Goal: Task Accomplishment & Management: Manage account settings

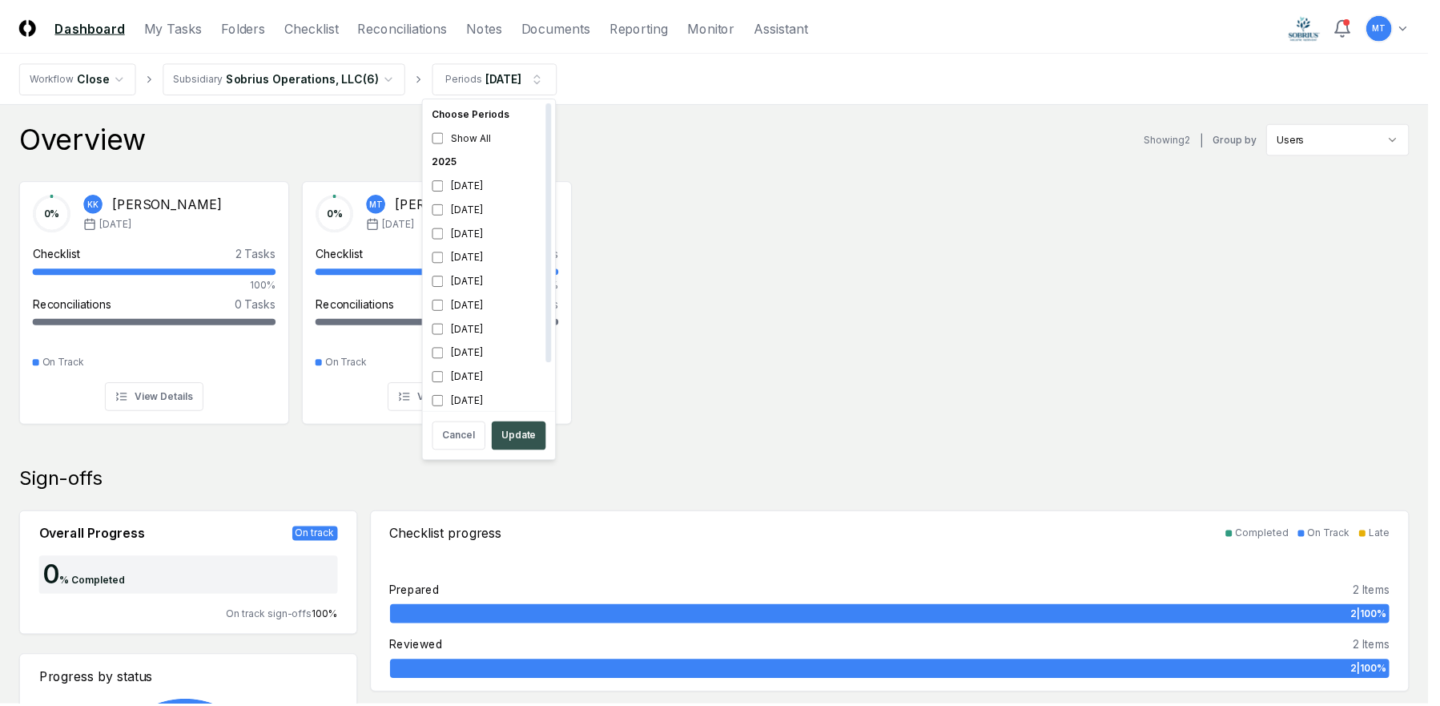
scroll to position [5, 0]
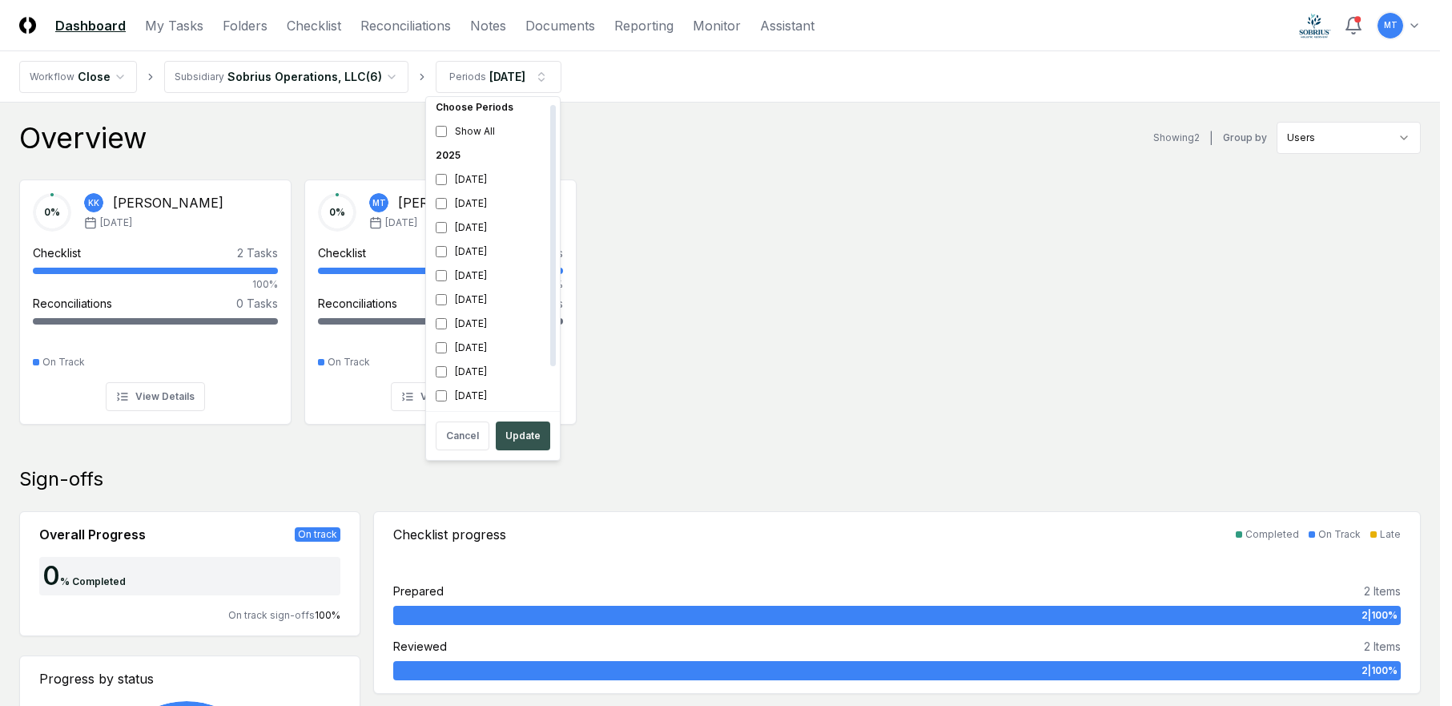
click at [535, 432] on button "Update" at bounding box center [523, 435] width 54 height 29
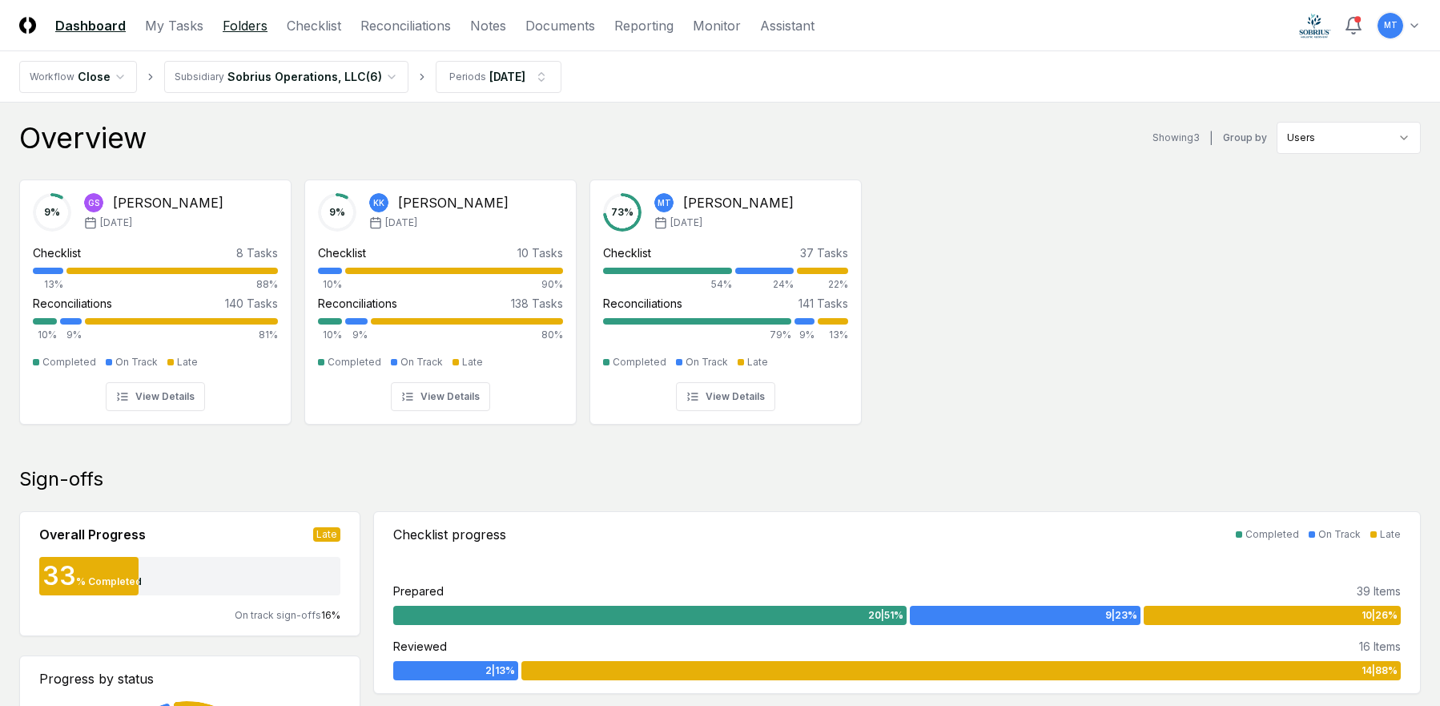
click at [234, 22] on link "Folders" at bounding box center [245, 25] width 45 height 19
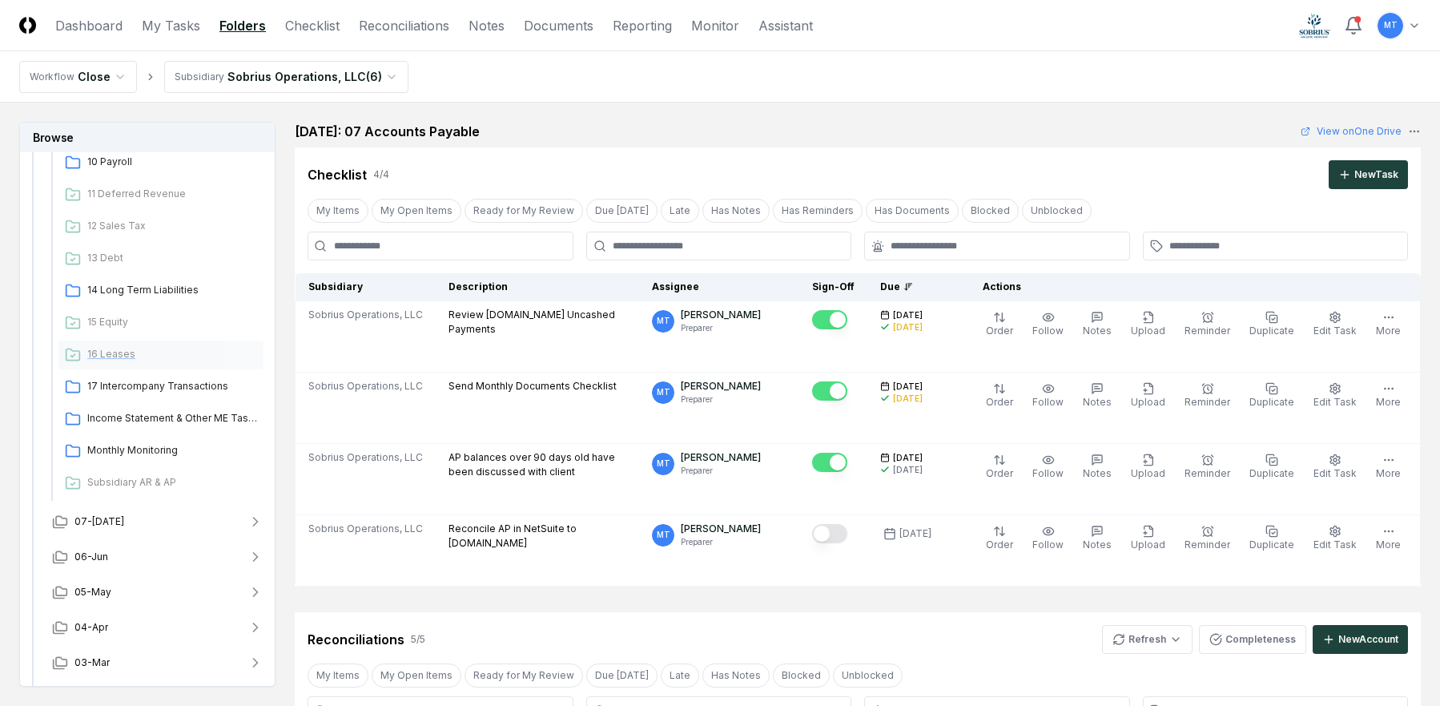
scroll to position [531, 0]
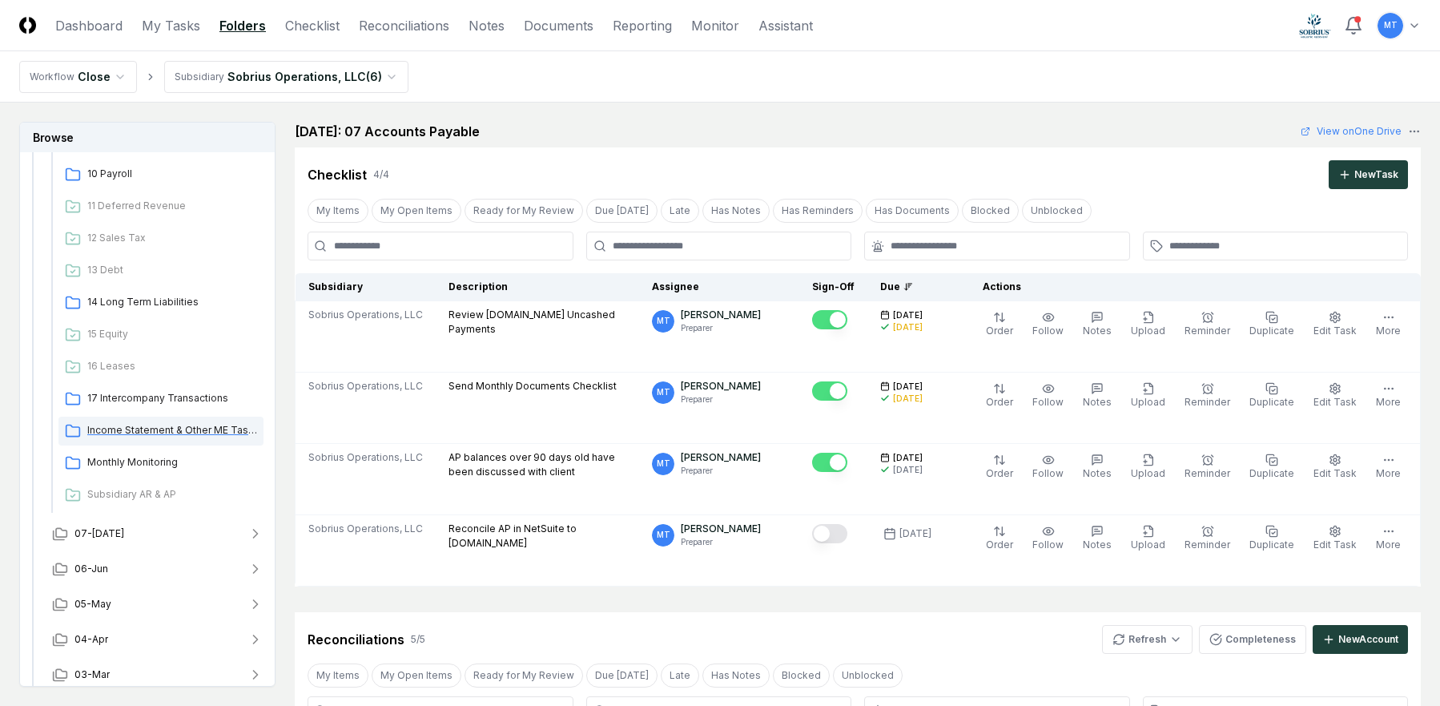
click at [178, 432] on span "Income Statement & Other ME Tasks" at bounding box center [172, 430] width 170 height 14
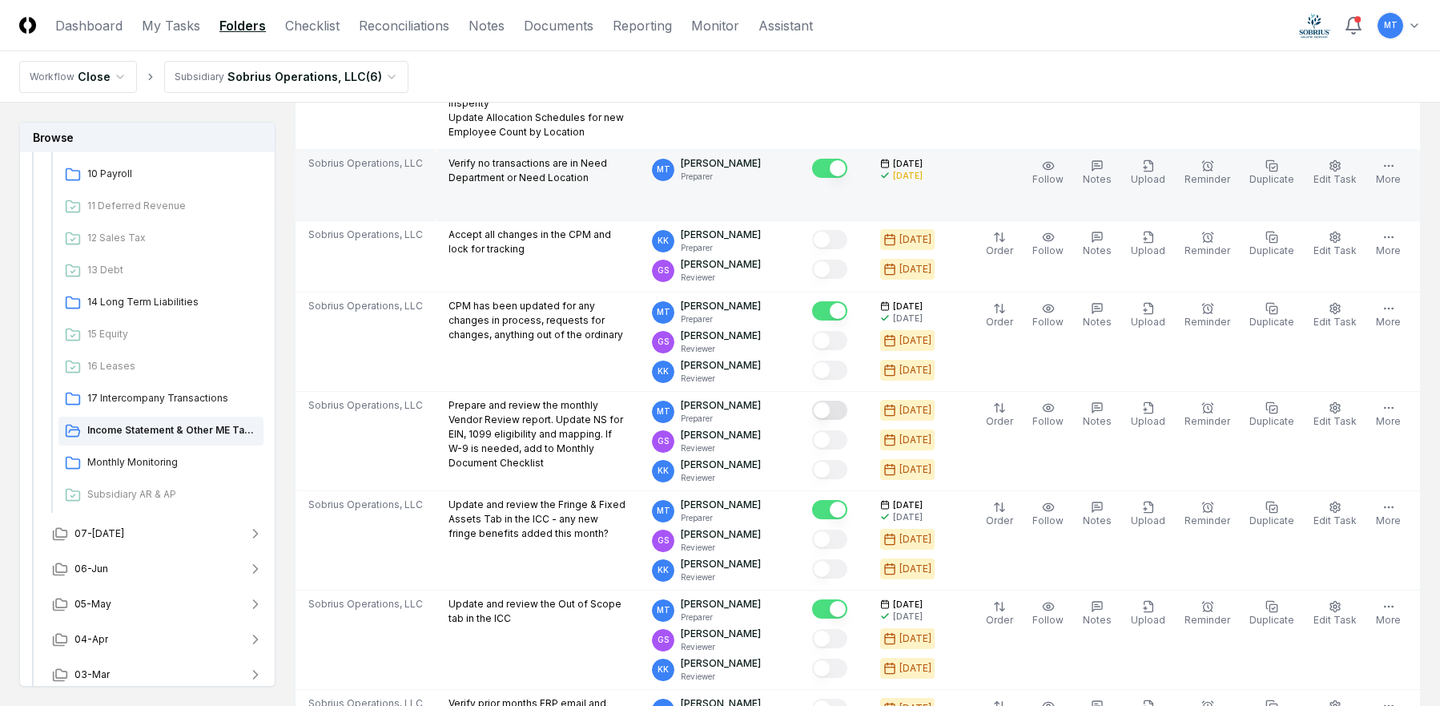
scroll to position [320, 0]
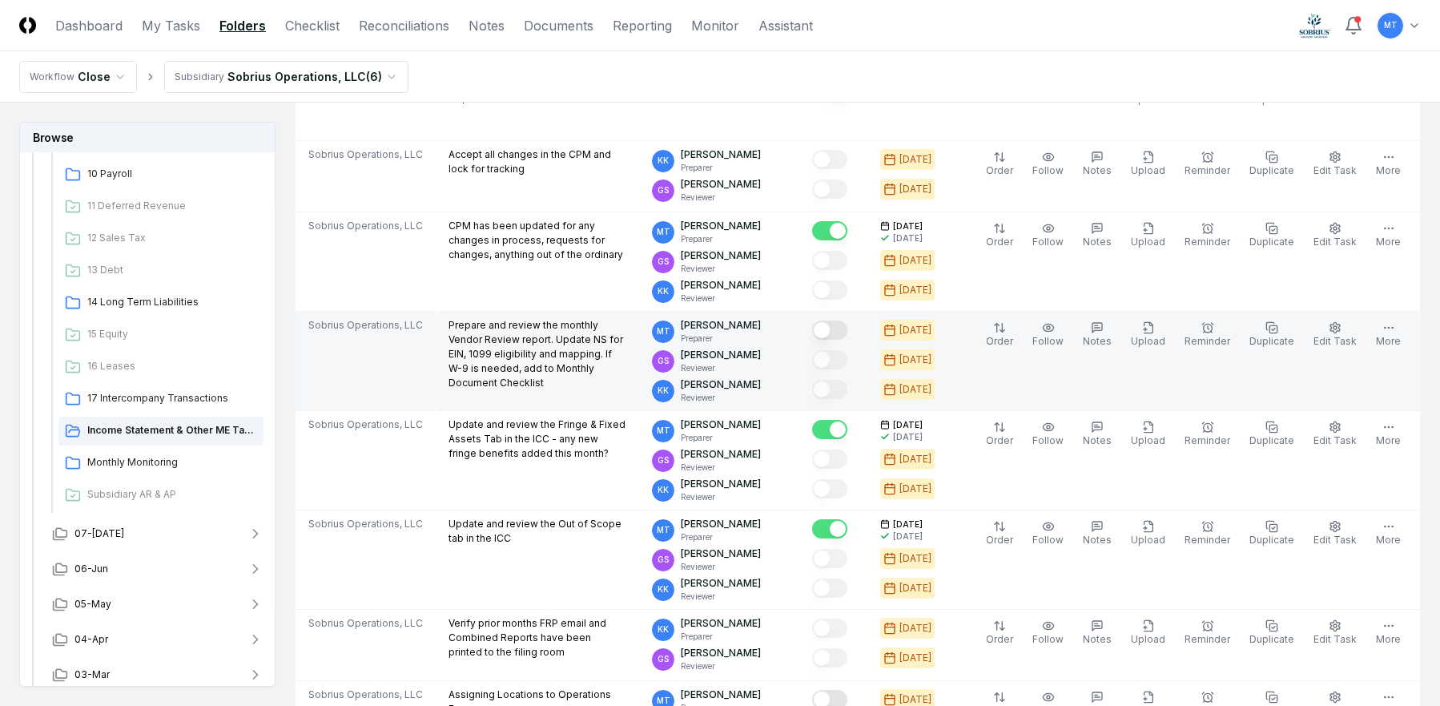
click at [847, 320] on button "Mark complete" at bounding box center [829, 329] width 35 height 19
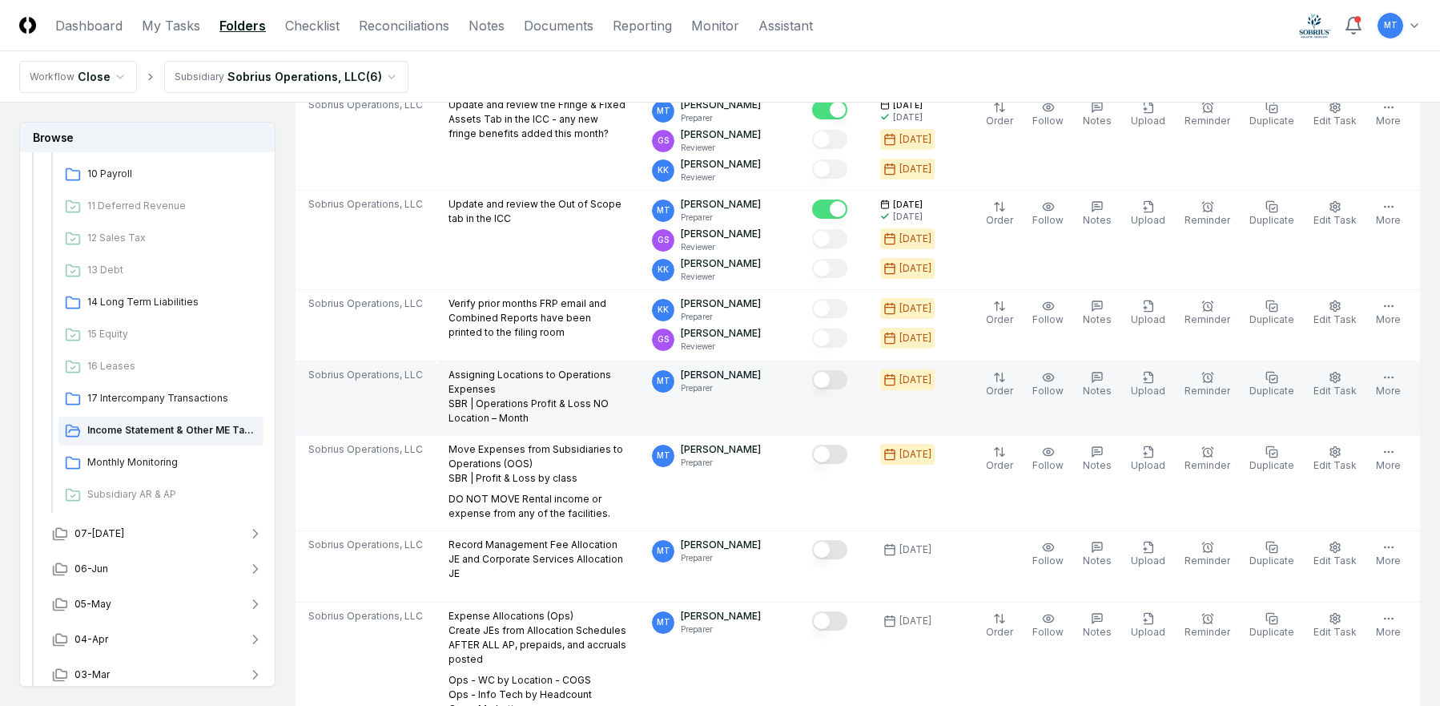
scroll to position [641, 0]
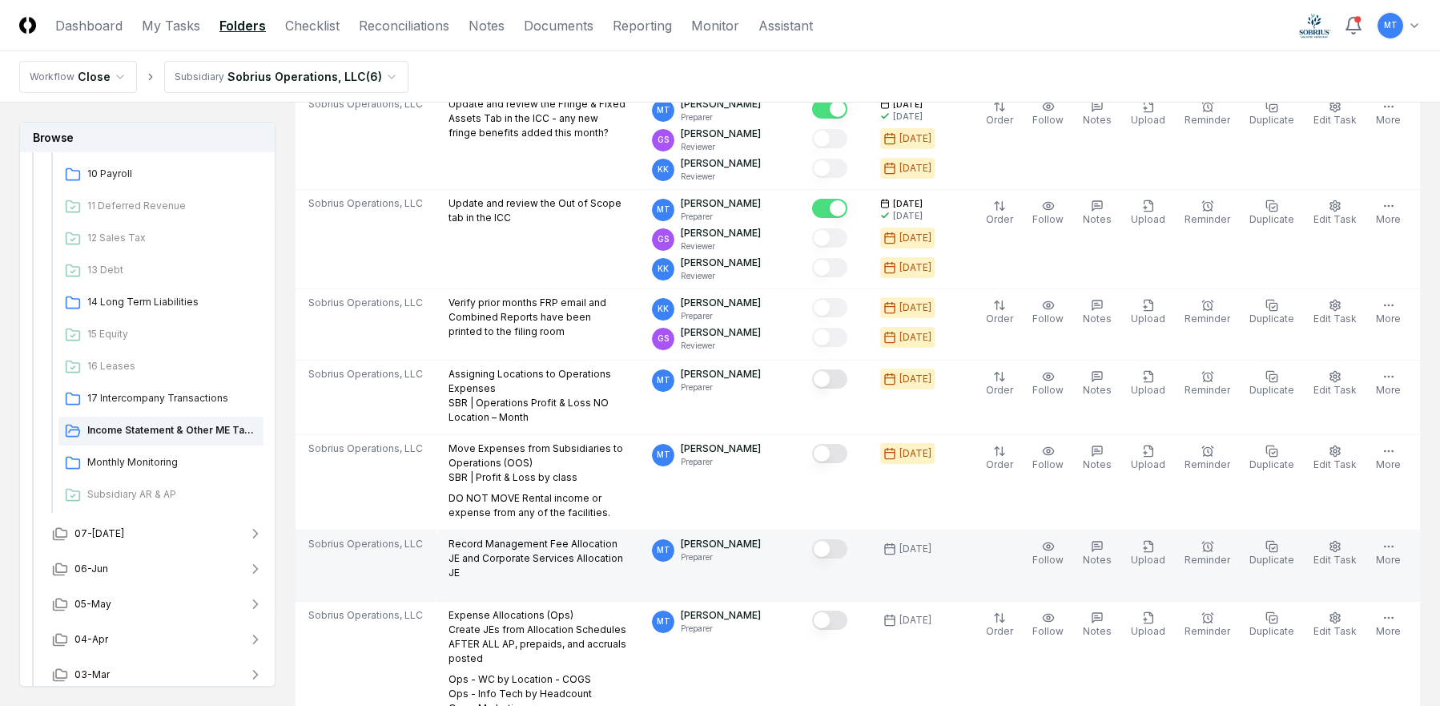
click at [847, 539] on button "Mark complete" at bounding box center [829, 548] width 35 height 19
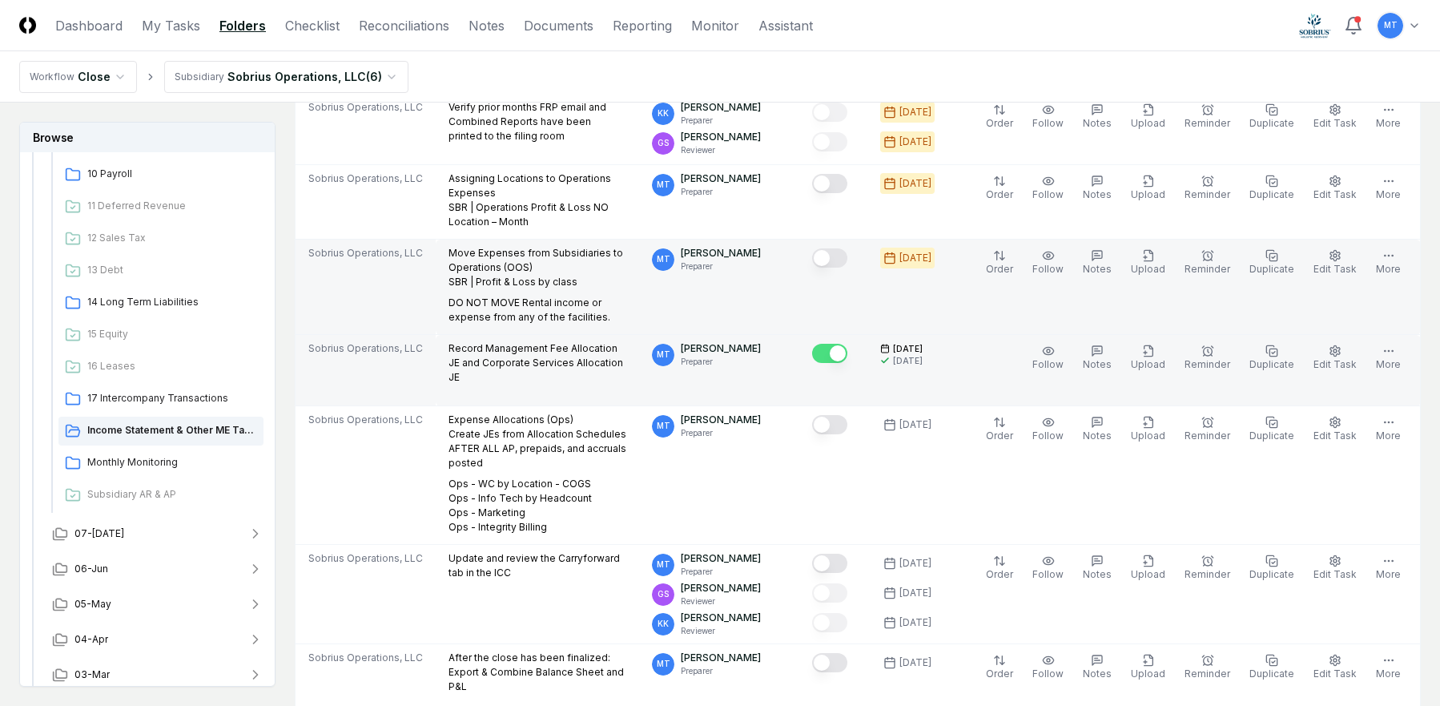
scroll to position [801, 0]
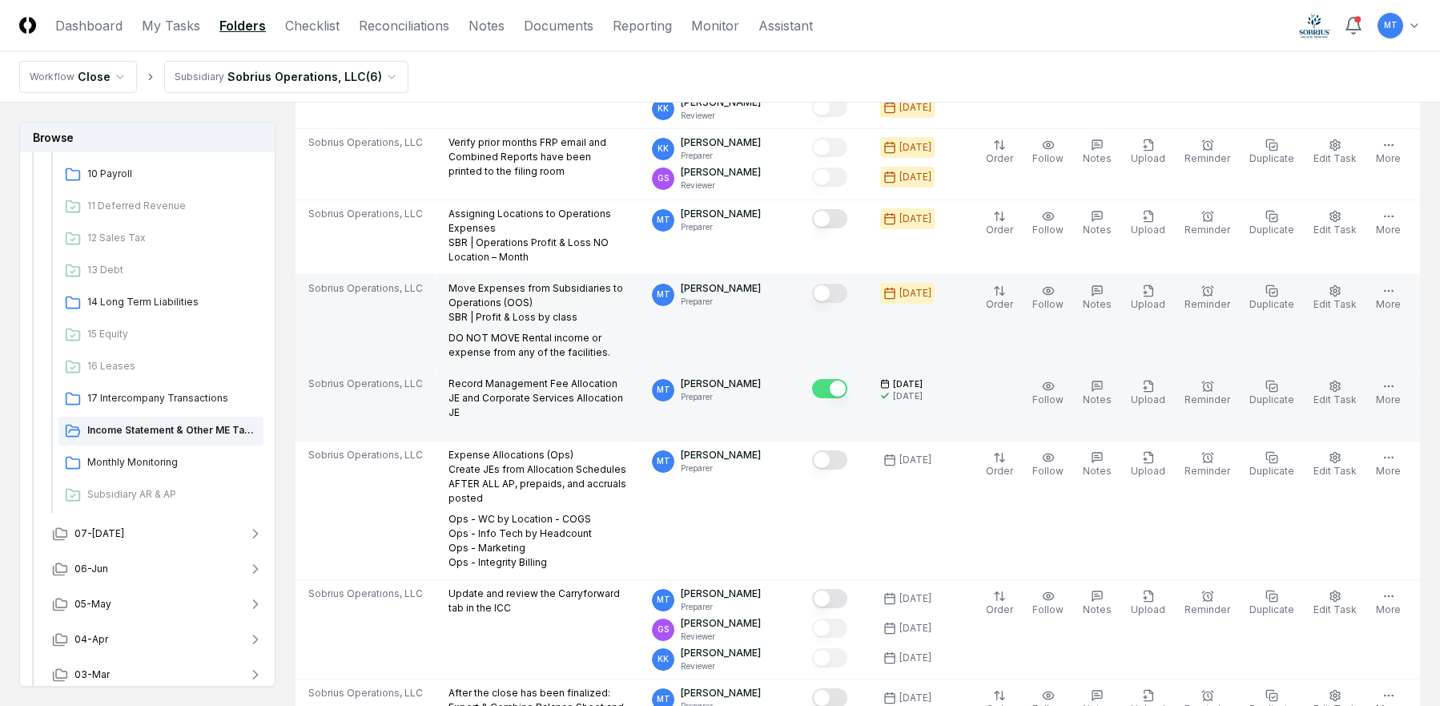
click at [847, 283] on button "Mark complete" at bounding box center [829, 292] width 35 height 19
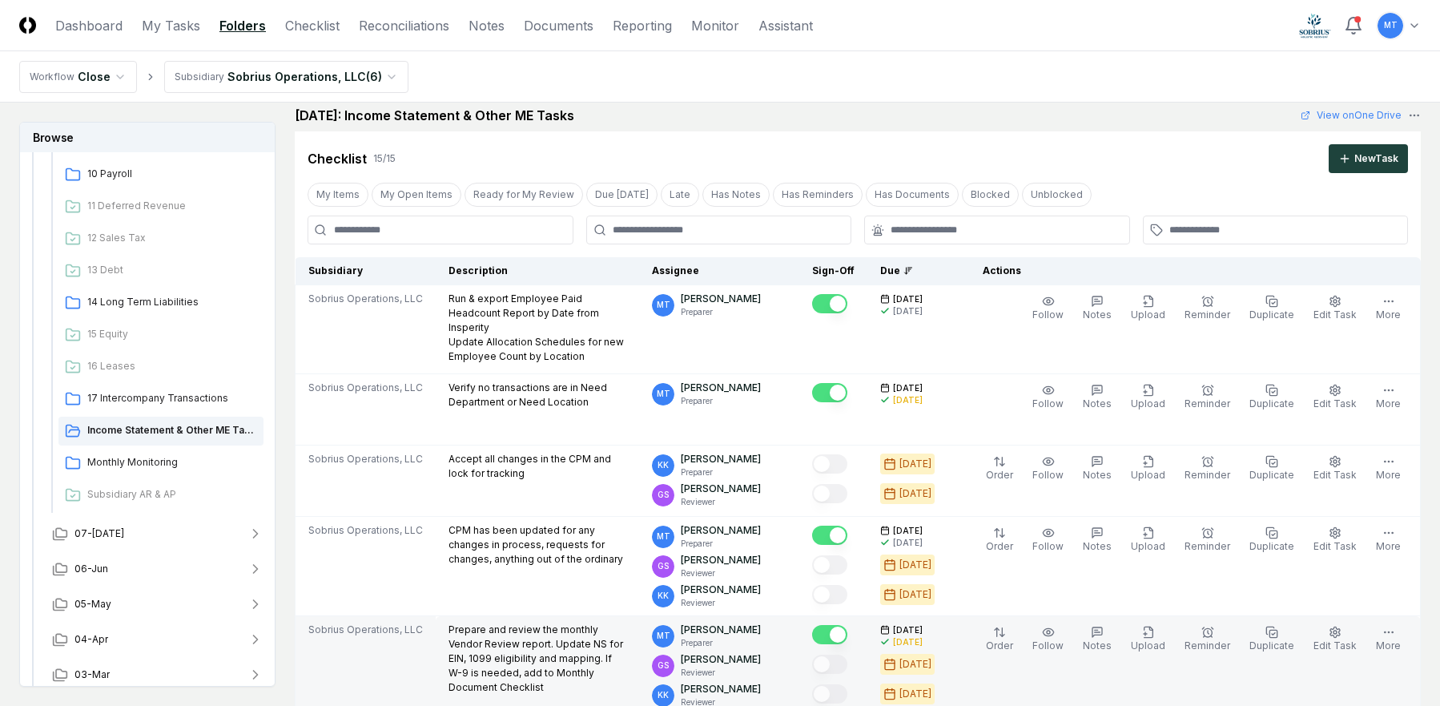
scroll to position [0, 0]
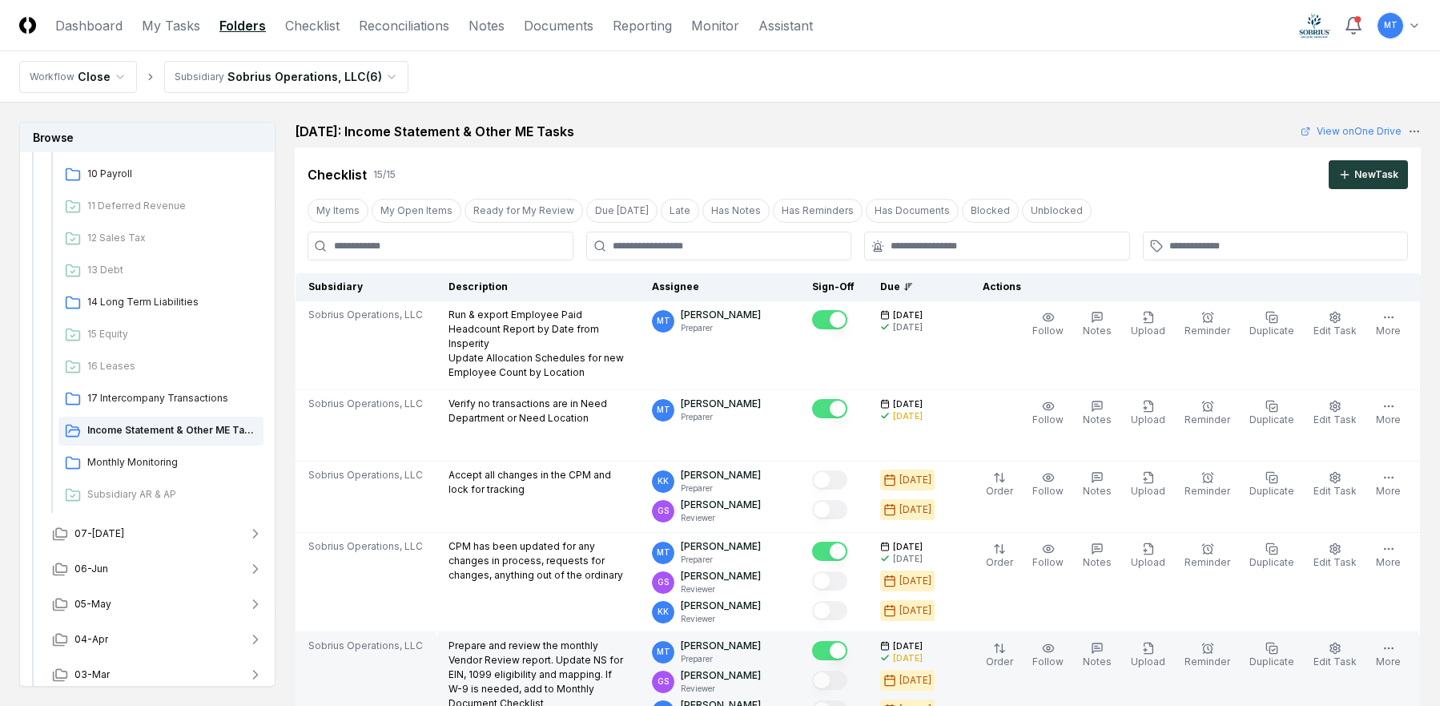
click at [243, 23] on link "Folders" at bounding box center [242, 25] width 46 height 19
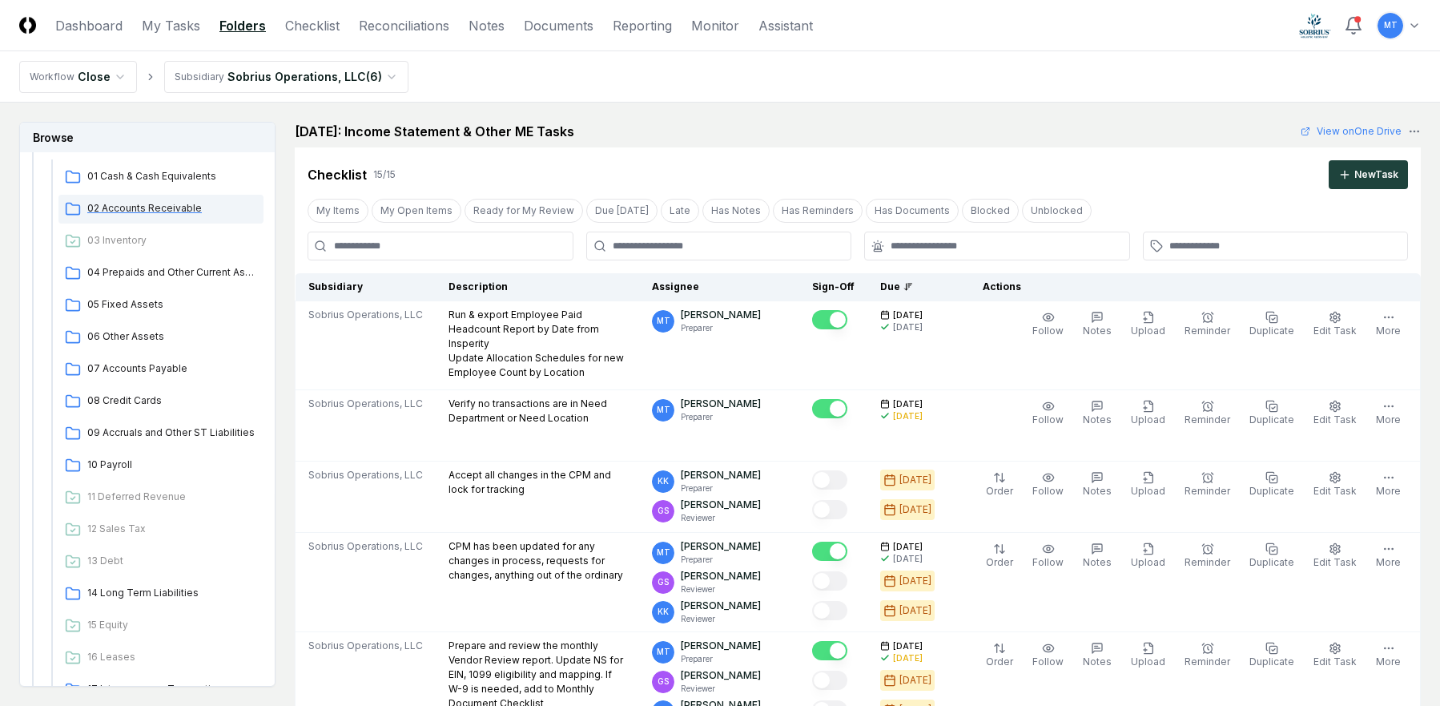
scroll to position [320, 0]
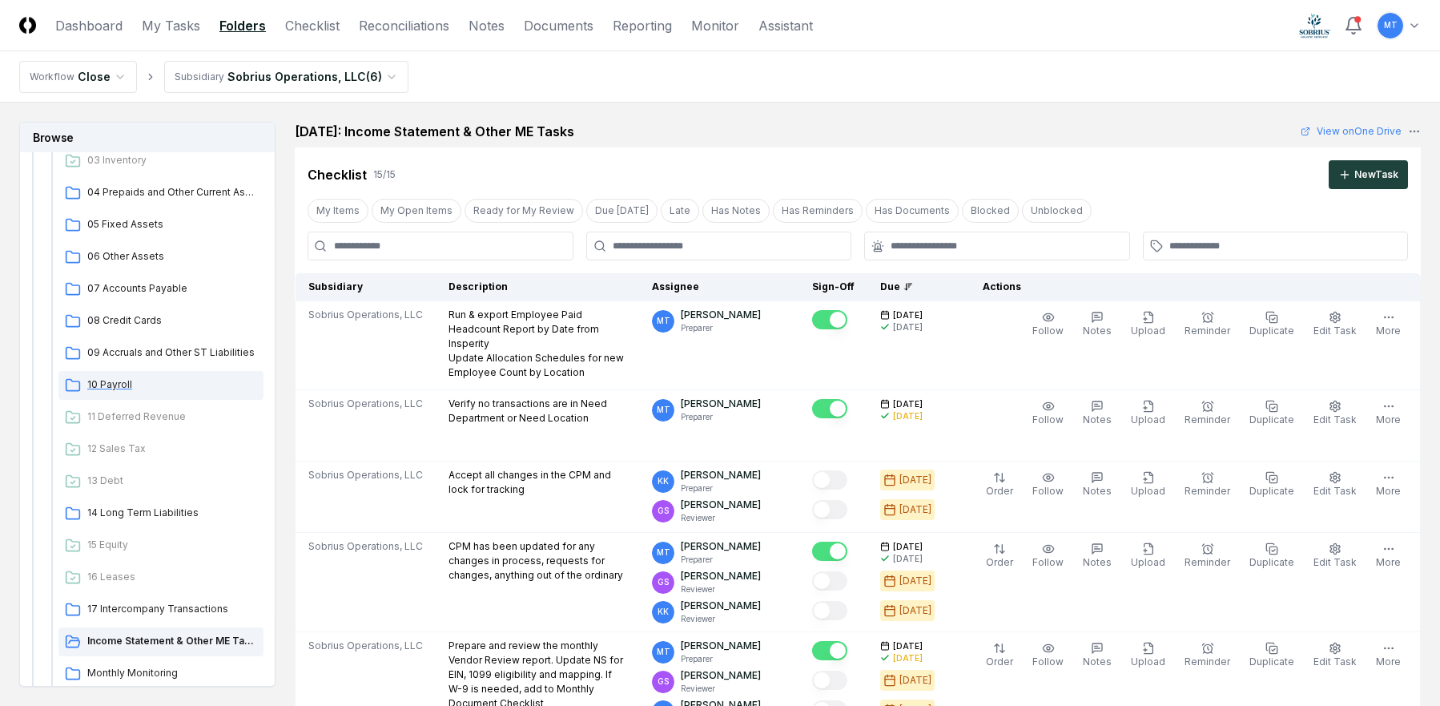
click at [119, 384] on span "10 Payroll" at bounding box center [172, 384] width 170 height 14
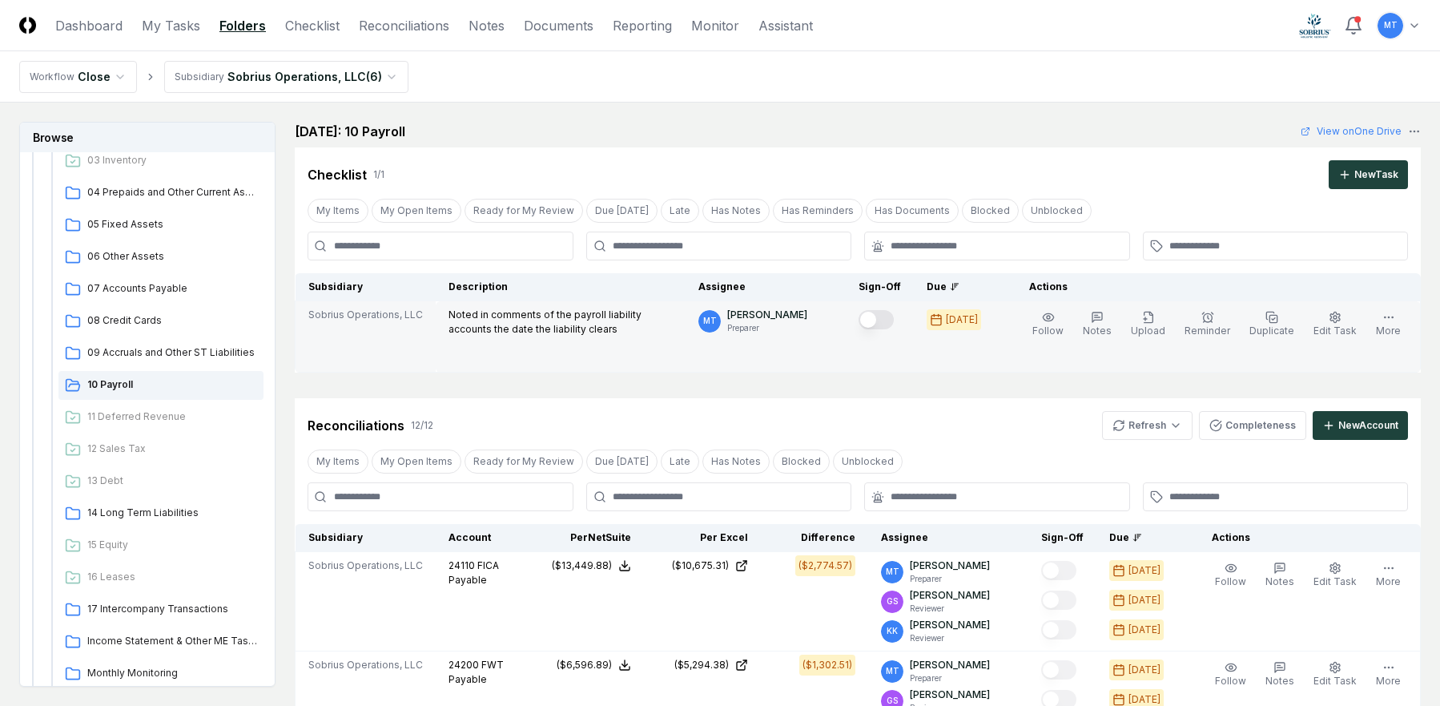
click at [894, 317] on button "Mark complete" at bounding box center [875, 319] width 35 height 19
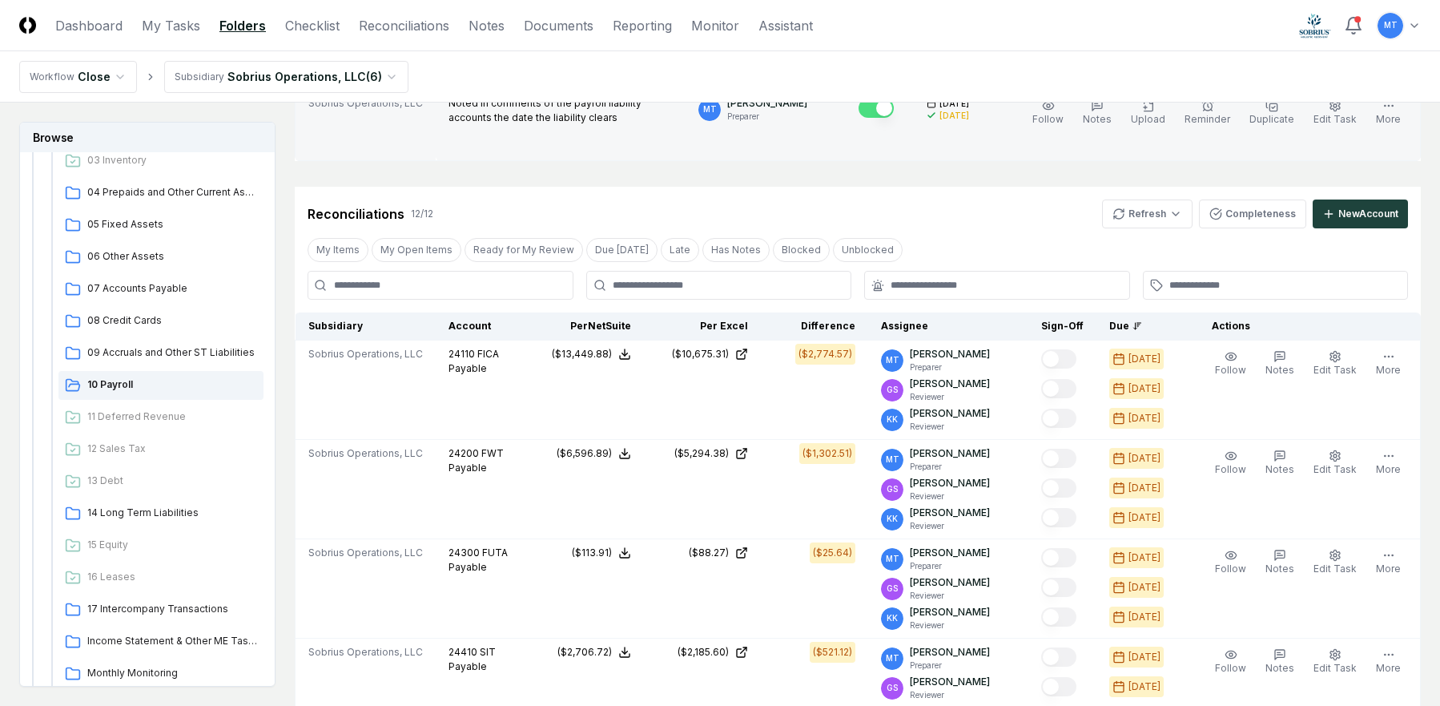
scroll to position [240, 0]
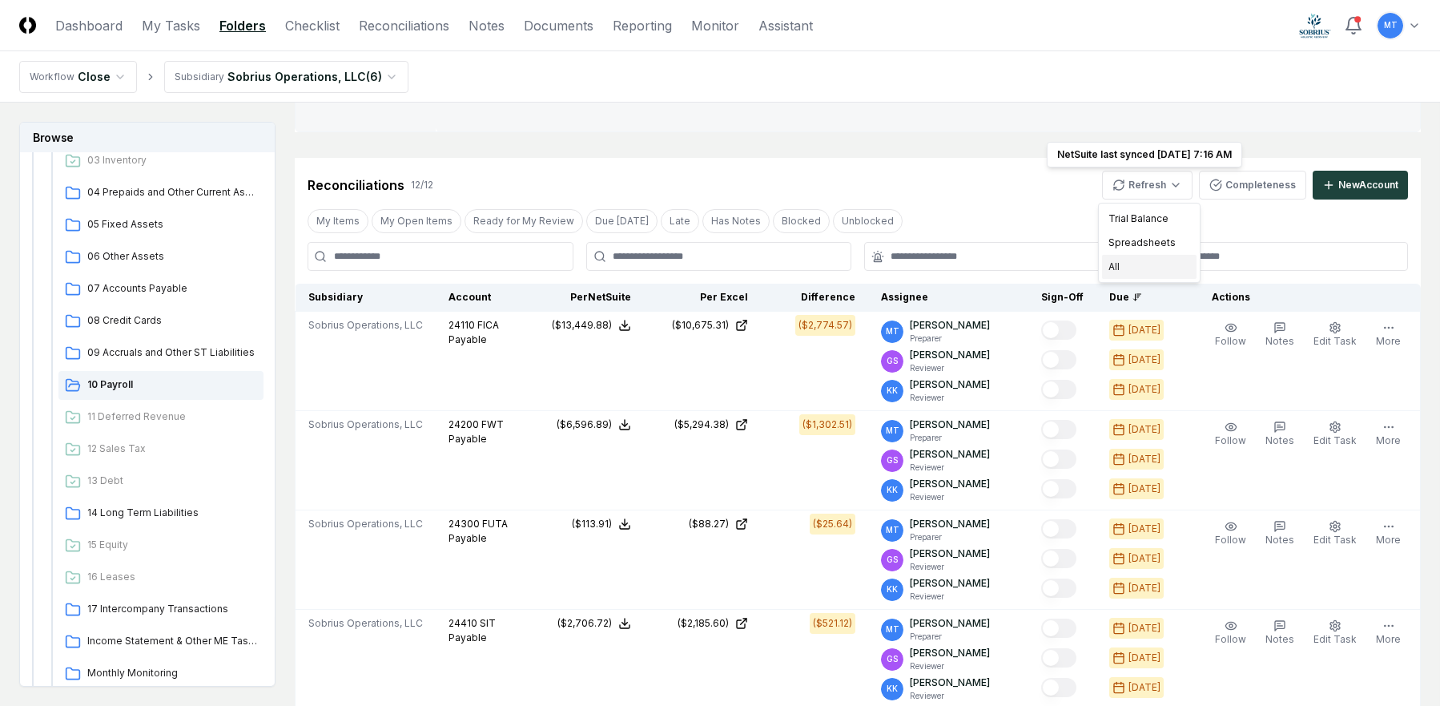
click at [1156, 267] on div "All" at bounding box center [1149, 267] width 94 height 24
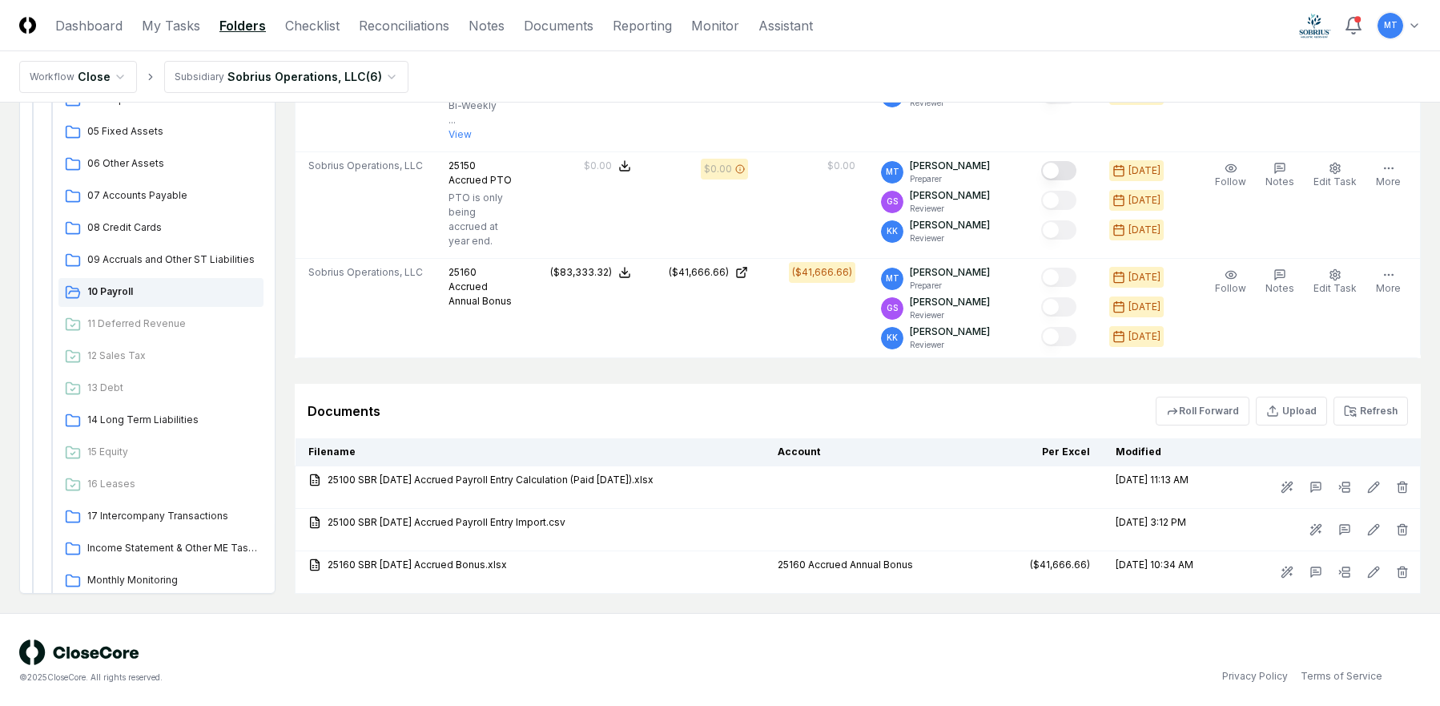
scroll to position [1533, 0]
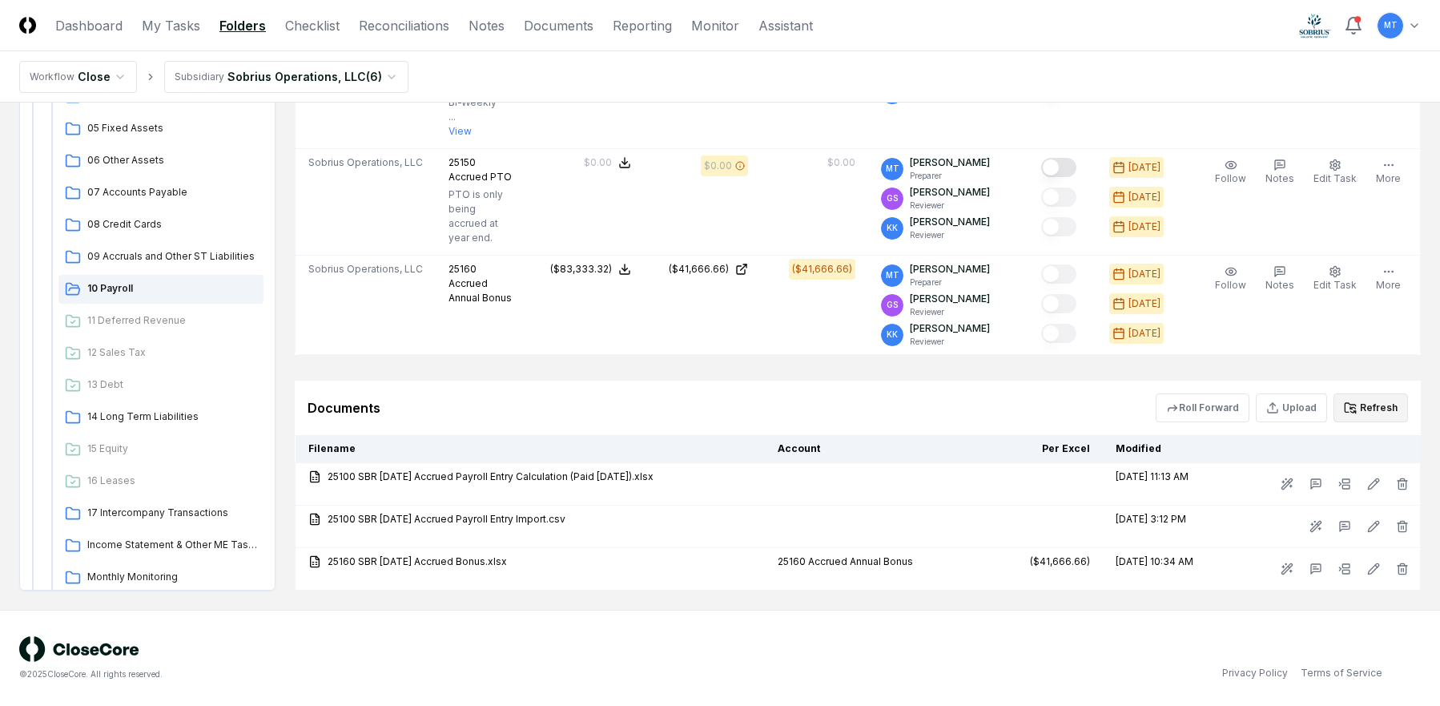
click at [1369, 412] on button "Refresh" at bounding box center [1370, 407] width 74 height 29
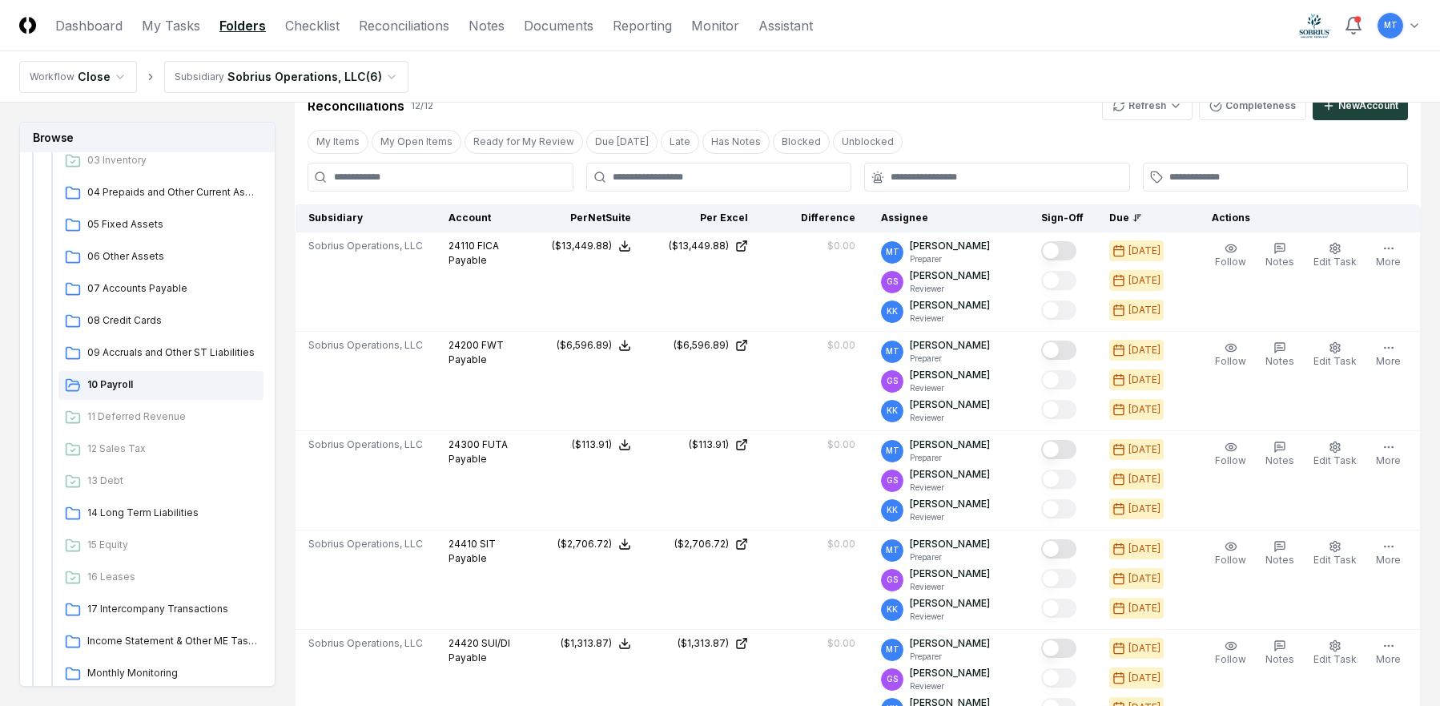
scroll to position [320, 0]
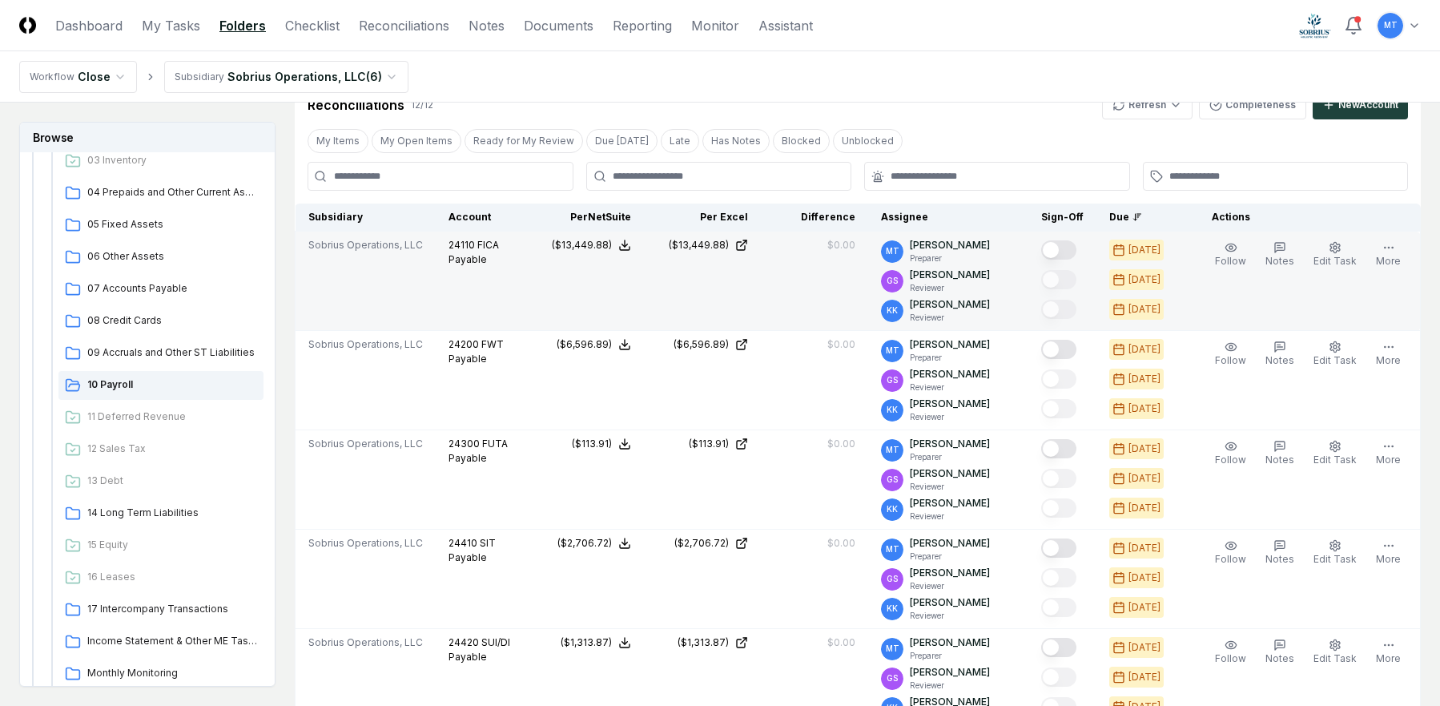
click at [1073, 249] on button "Mark complete" at bounding box center [1058, 249] width 35 height 19
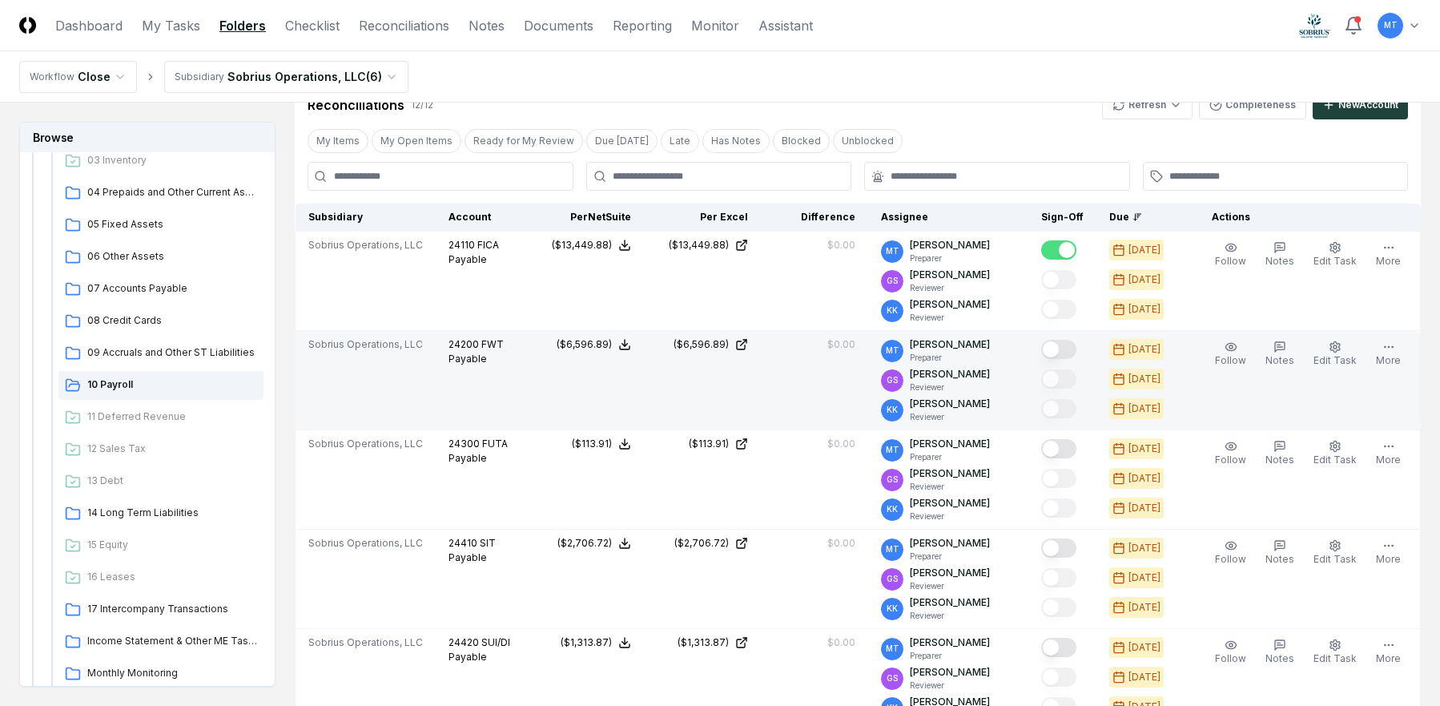
click at [1076, 352] on button "Mark complete" at bounding box center [1058, 349] width 35 height 19
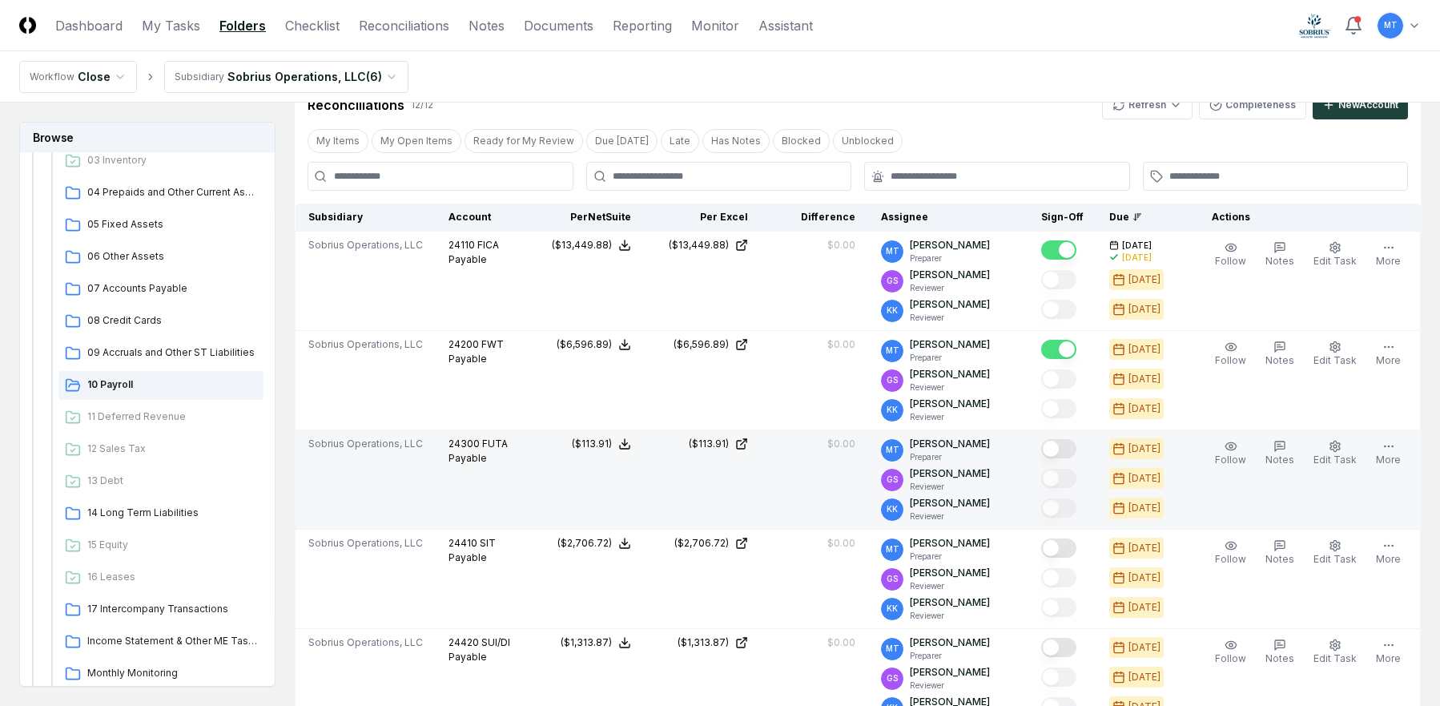
click at [1076, 448] on button "Mark complete" at bounding box center [1058, 448] width 35 height 19
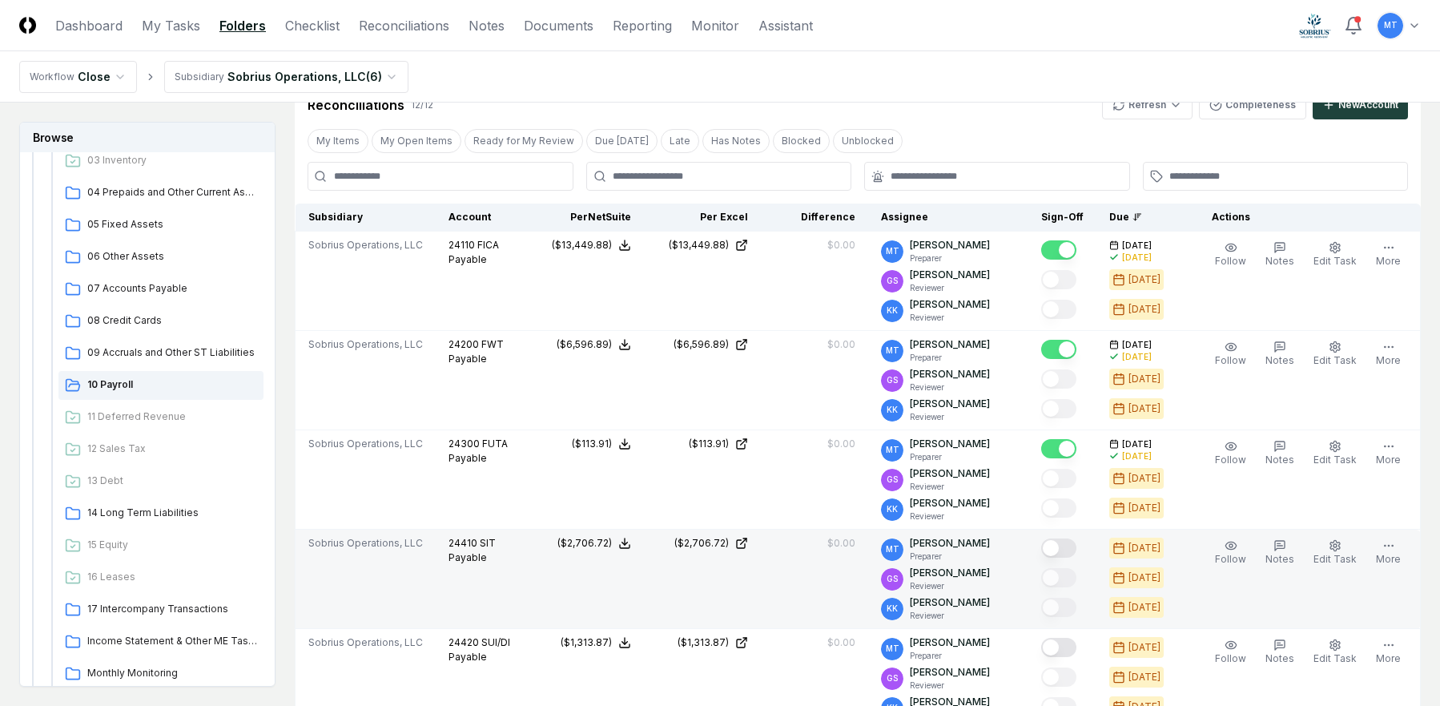
click at [1073, 545] on button "Mark complete" at bounding box center [1058, 547] width 35 height 19
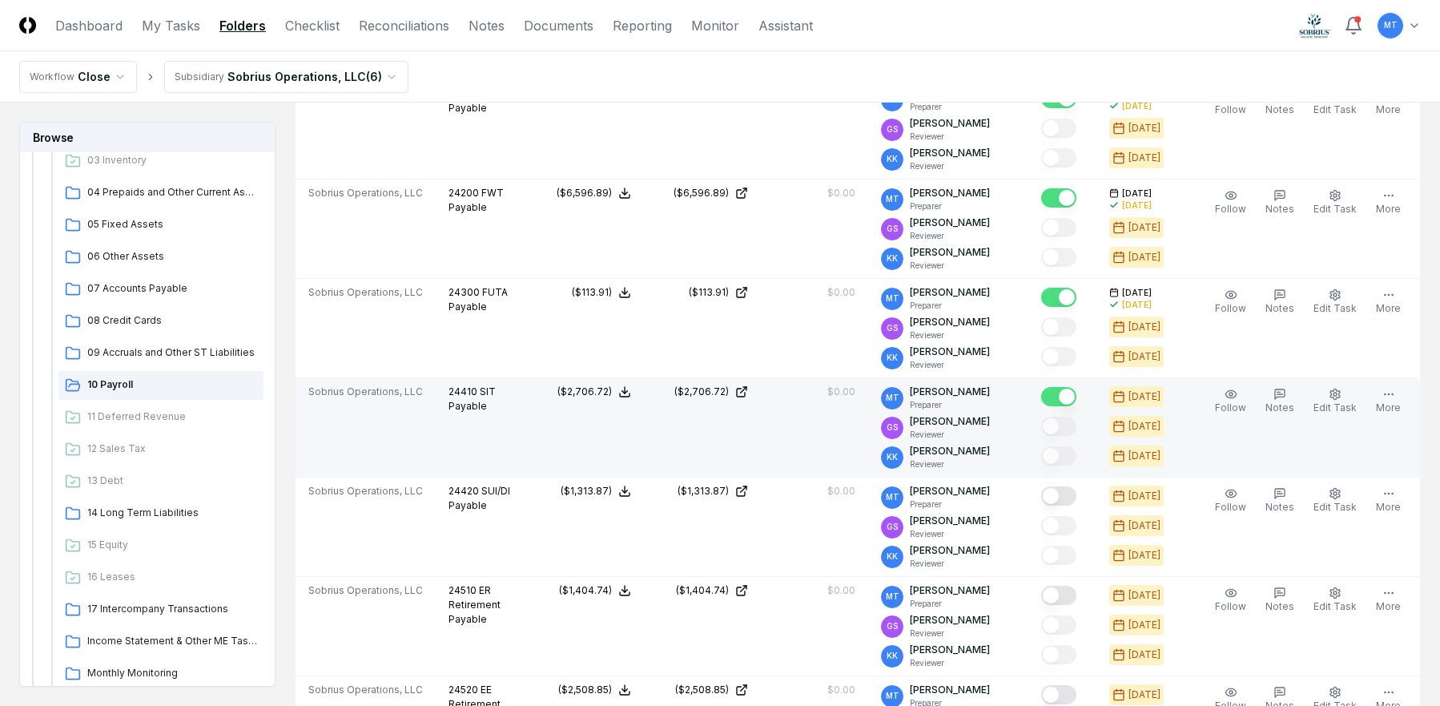
scroll to position [480, 0]
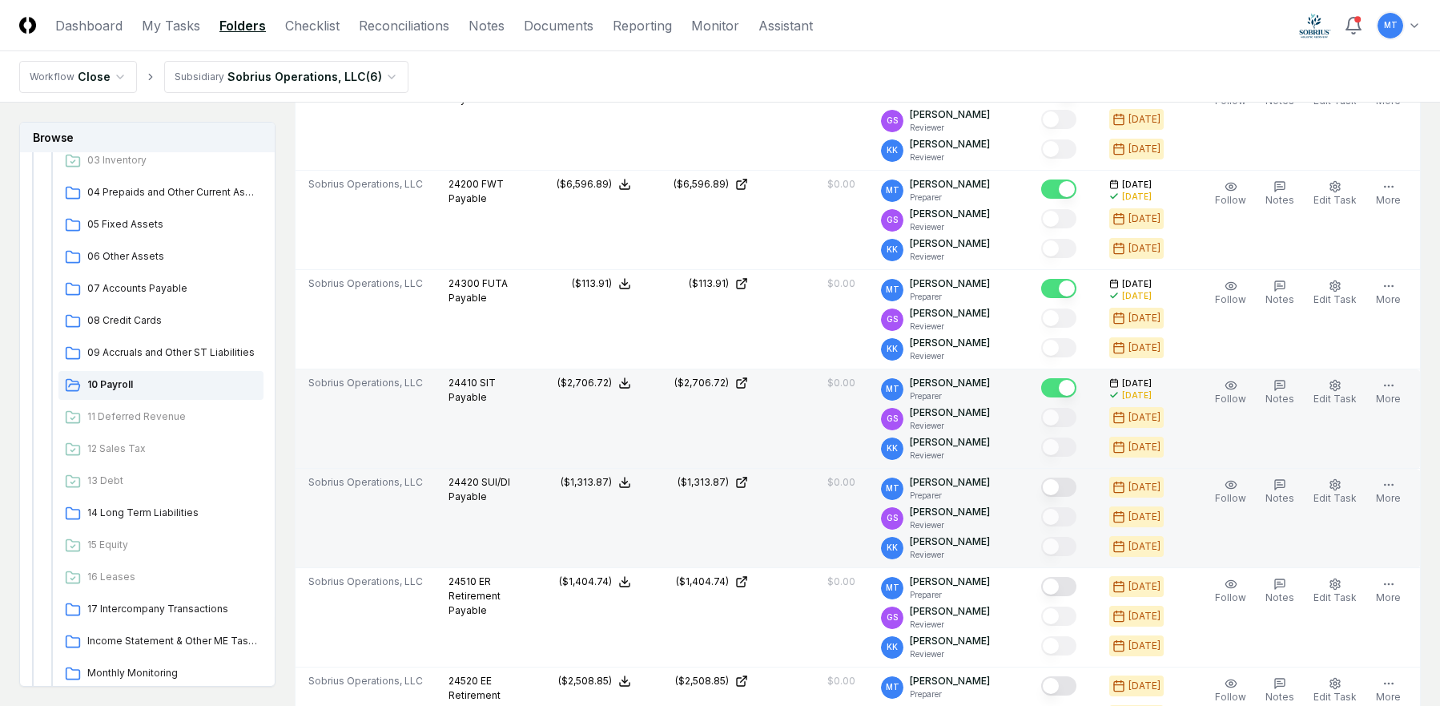
click at [1076, 488] on button "Mark complete" at bounding box center [1058, 486] width 35 height 19
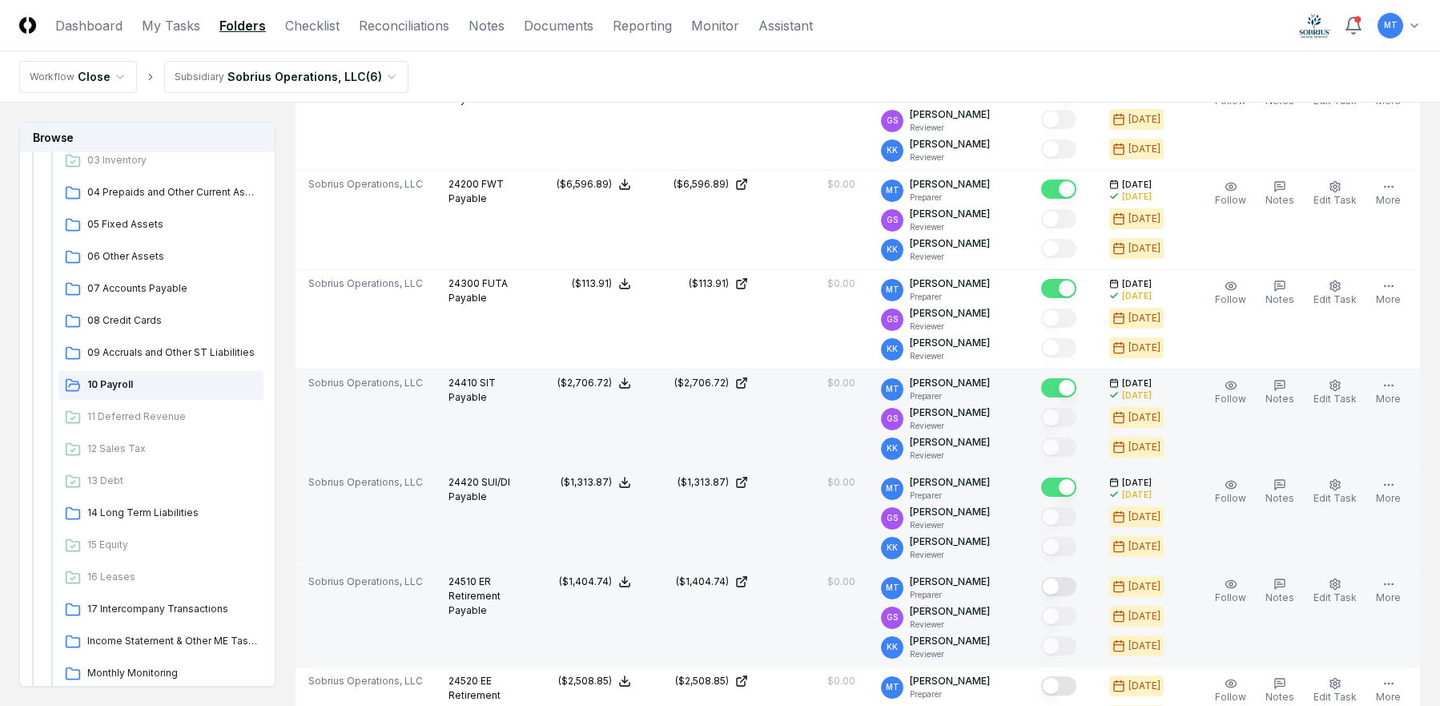
click at [1076, 584] on button "Mark complete" at bounding box center [1058, 586] width 35 height 19
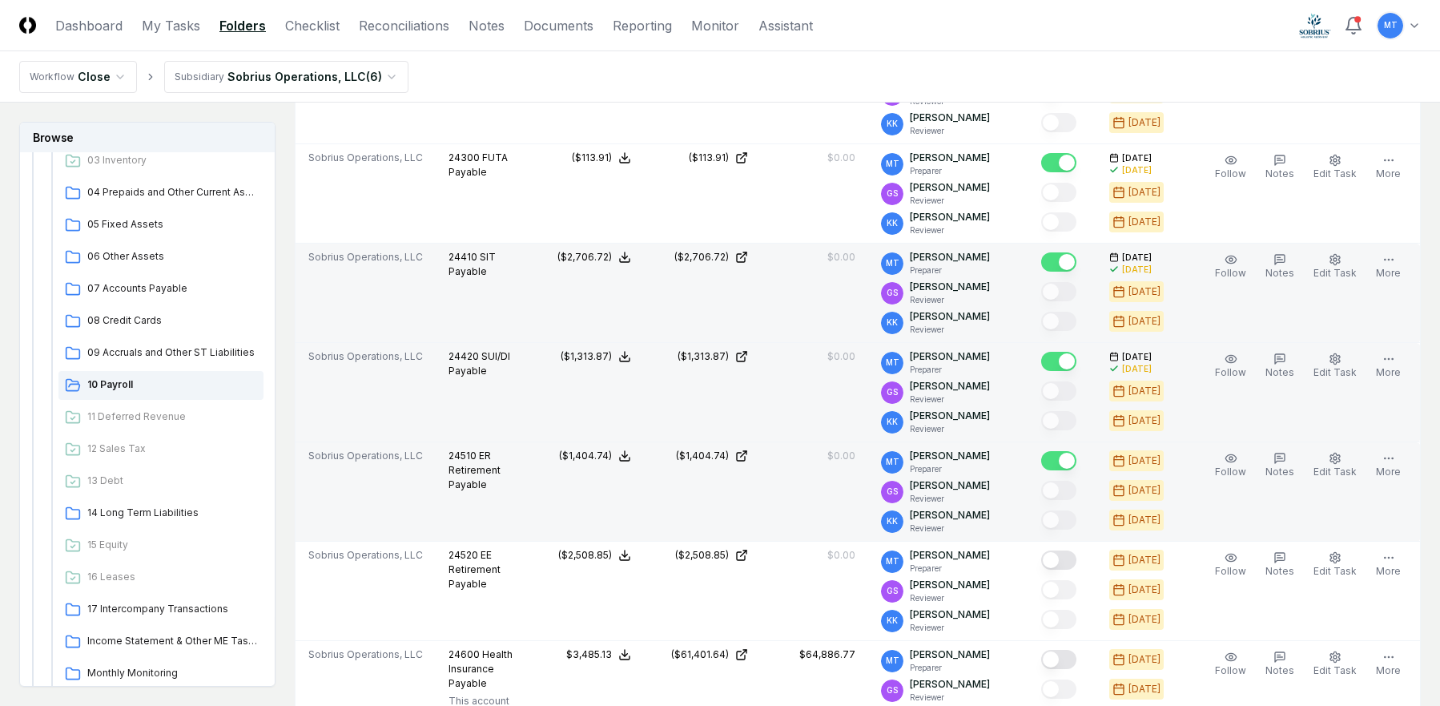
scroll to position [641, 0]
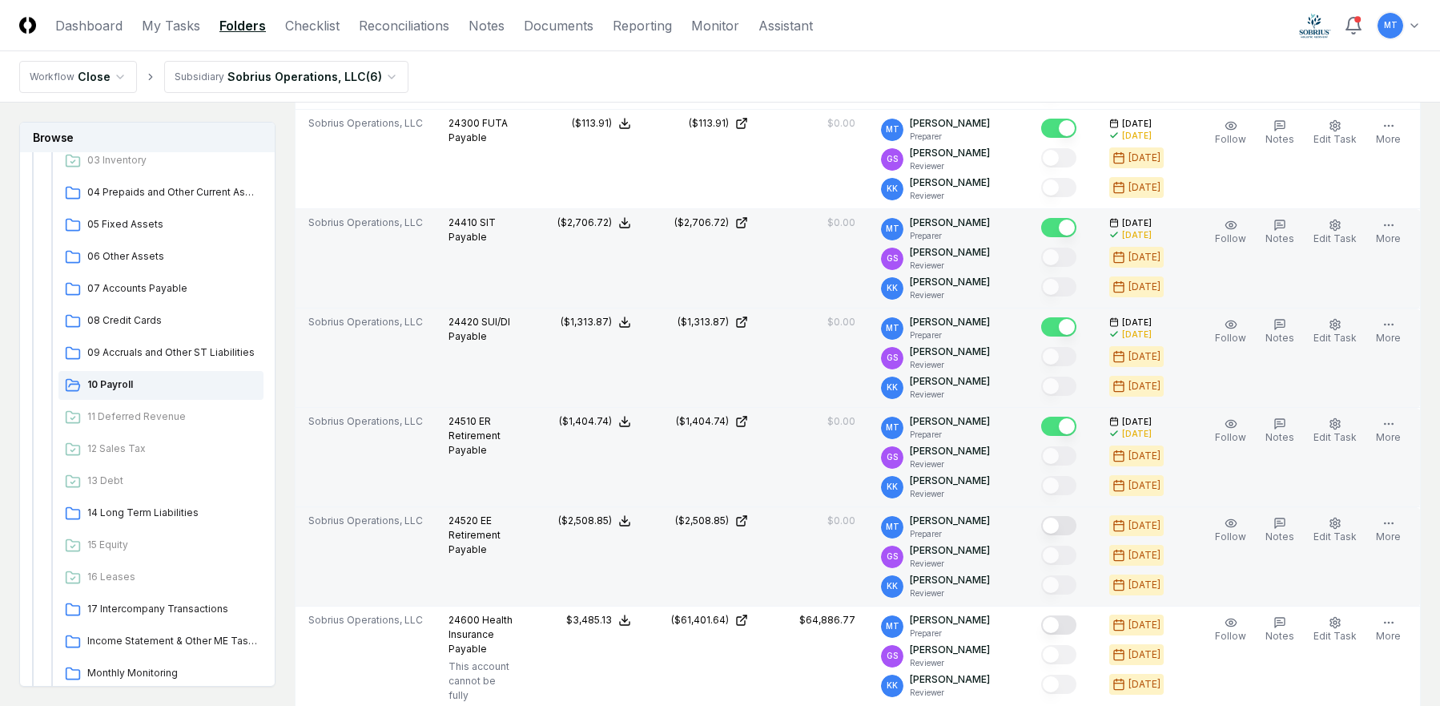
click at [1076, 523] on button "Mark complete" at bounding box center [1058, 525] width 35 height 19
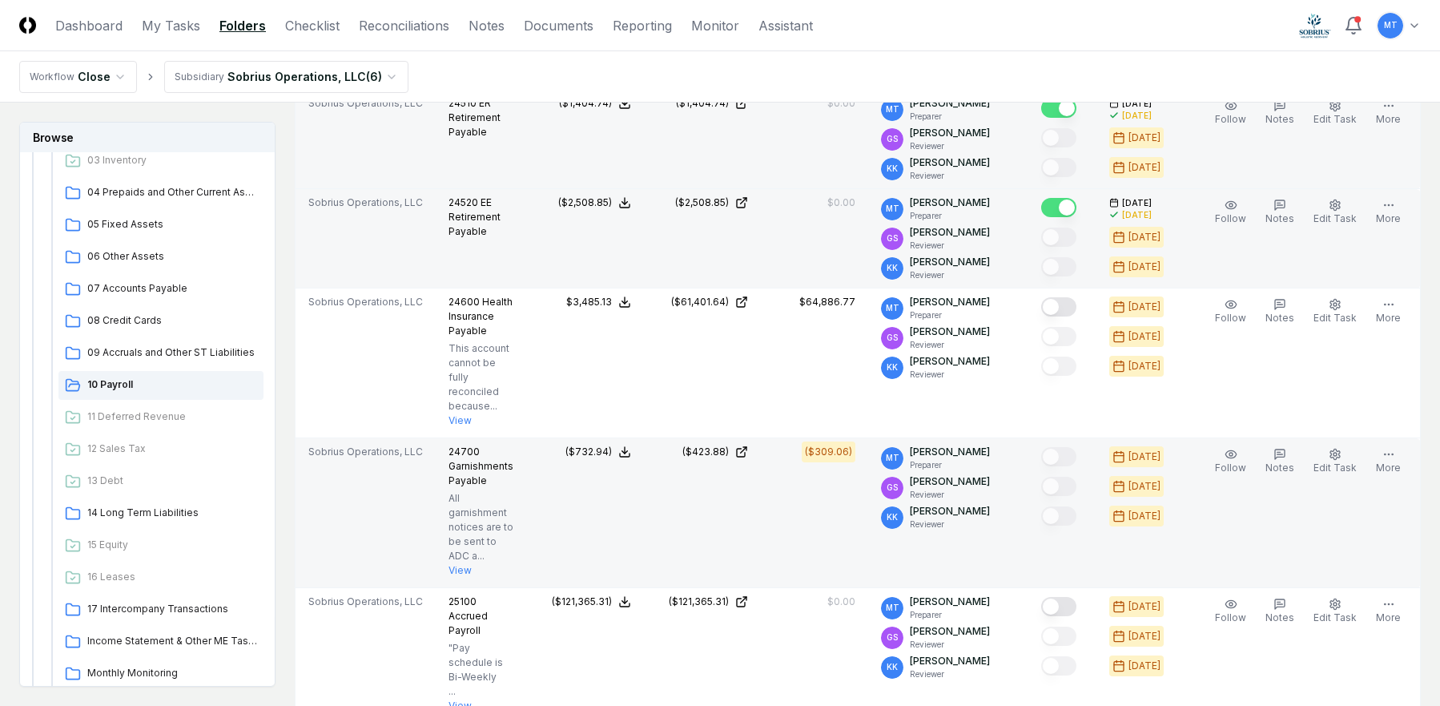
scroll to position [961, 0]
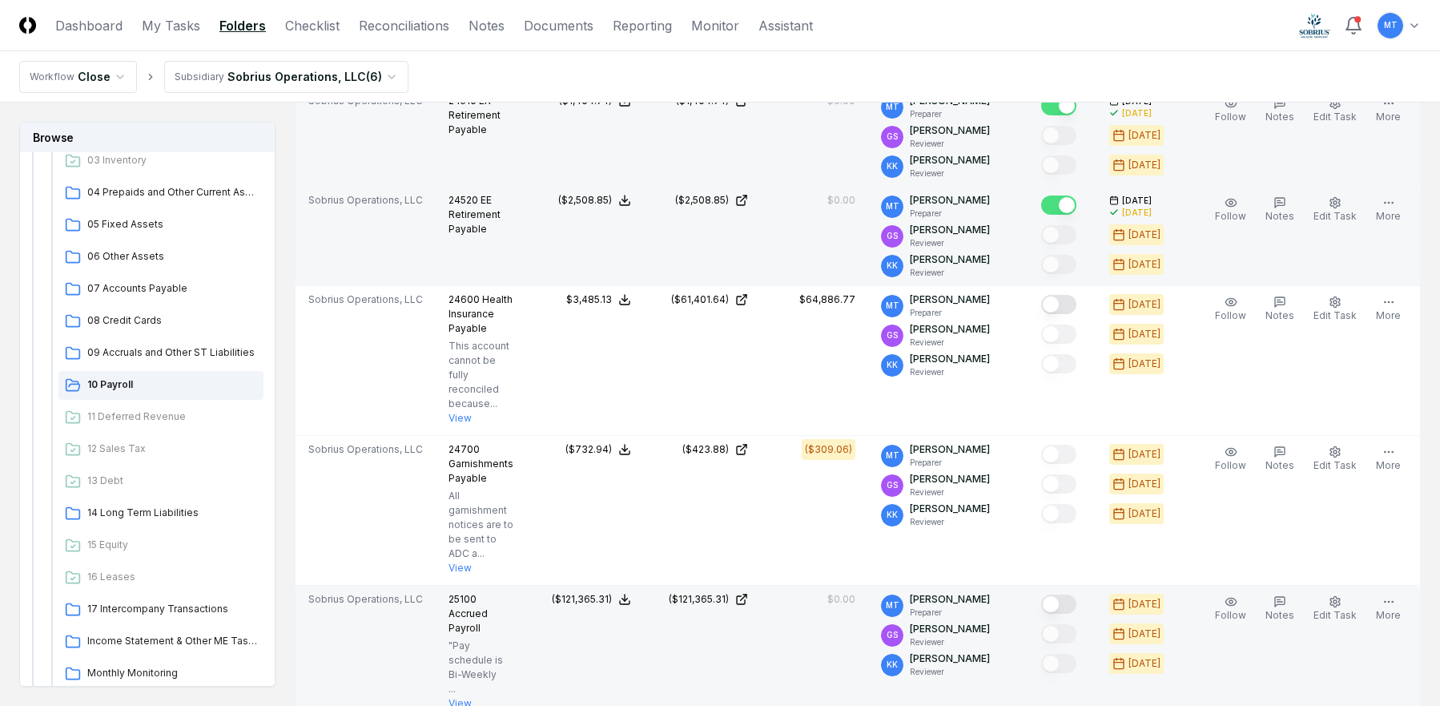
click at [1076, 602] on button "Mark complete" at bounding box center [1058, 603] width 35 height 19
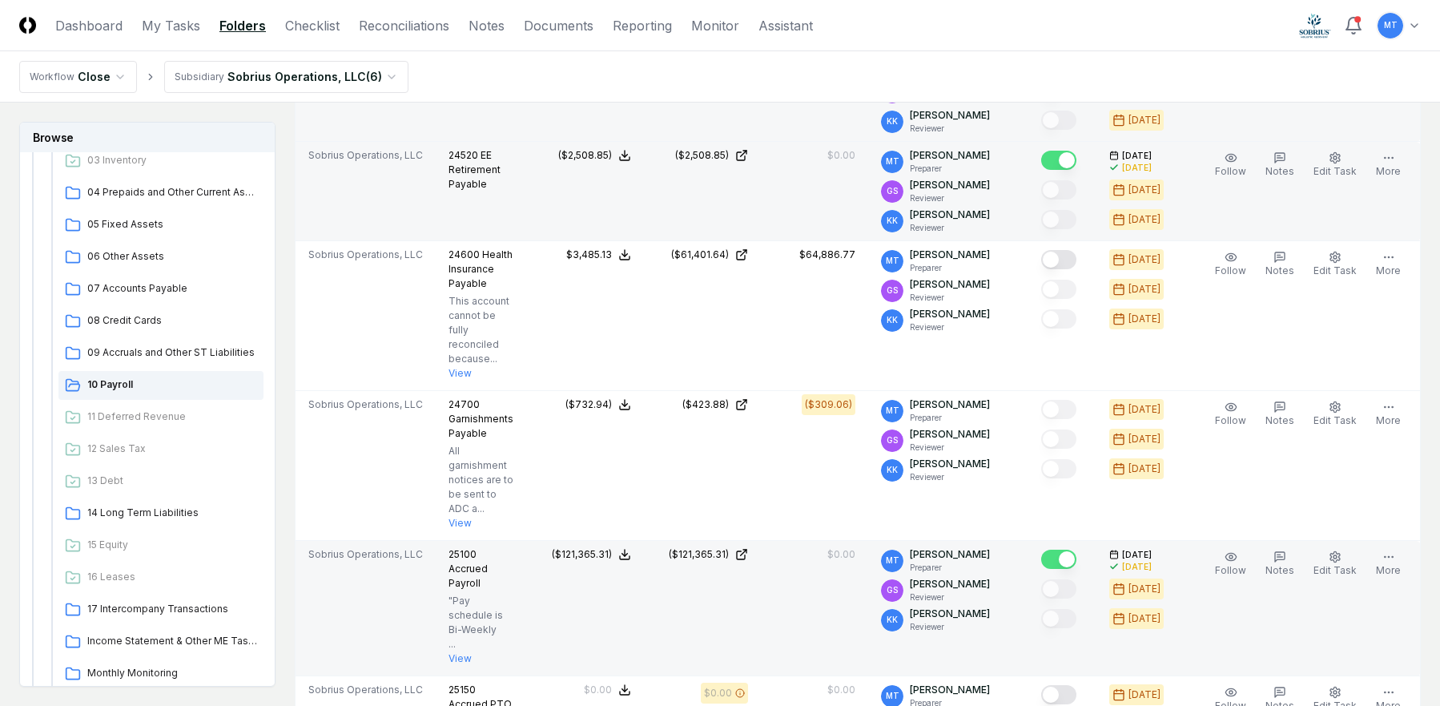
scroll to position [1041, 0]
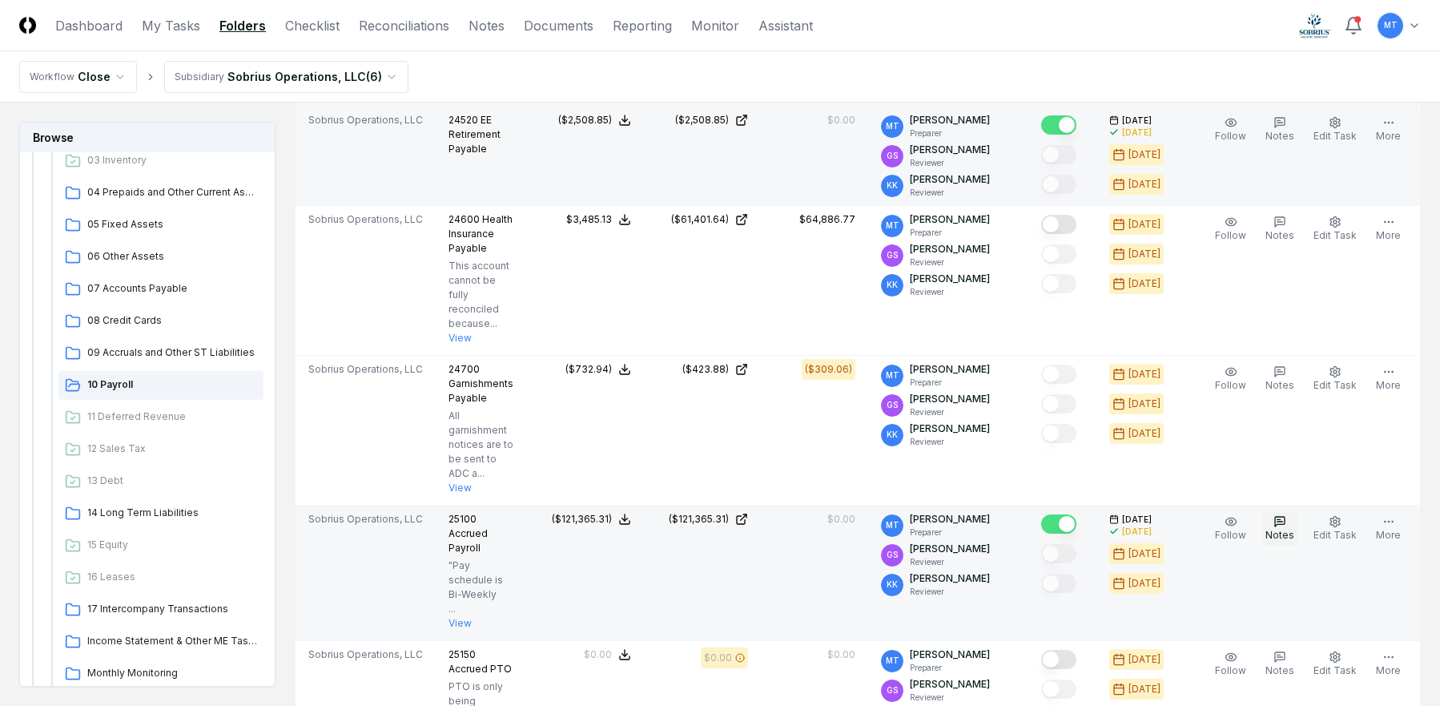
click at [1286, 520] on icon "button" at bounding box center [1279, 521] width 13 height 13
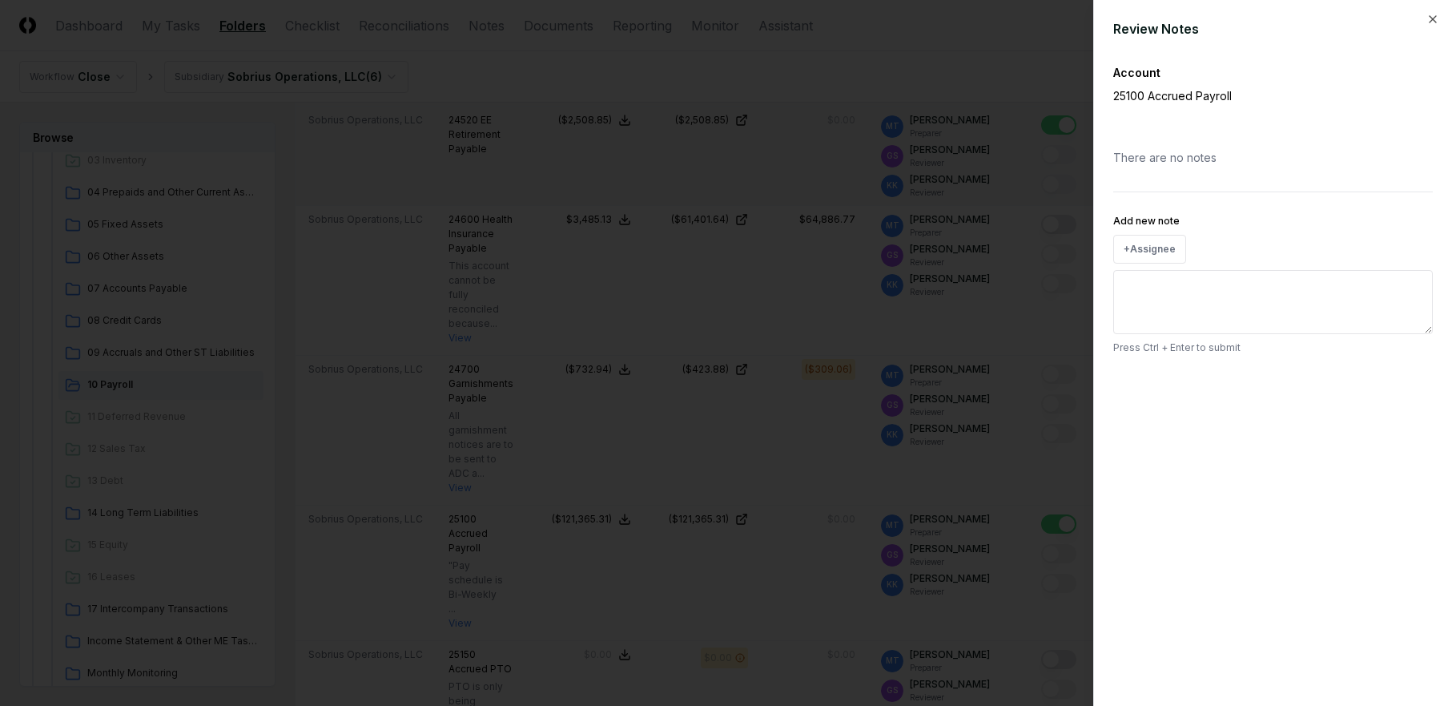
click at [1207, 296] on textarea "Add new note" at bounding box center [1273, 302] width 320 height 64
type textarea "**********"
click at [1407, 381] on button "Submit" at bounding box center [1403, 384] width 58 height 32
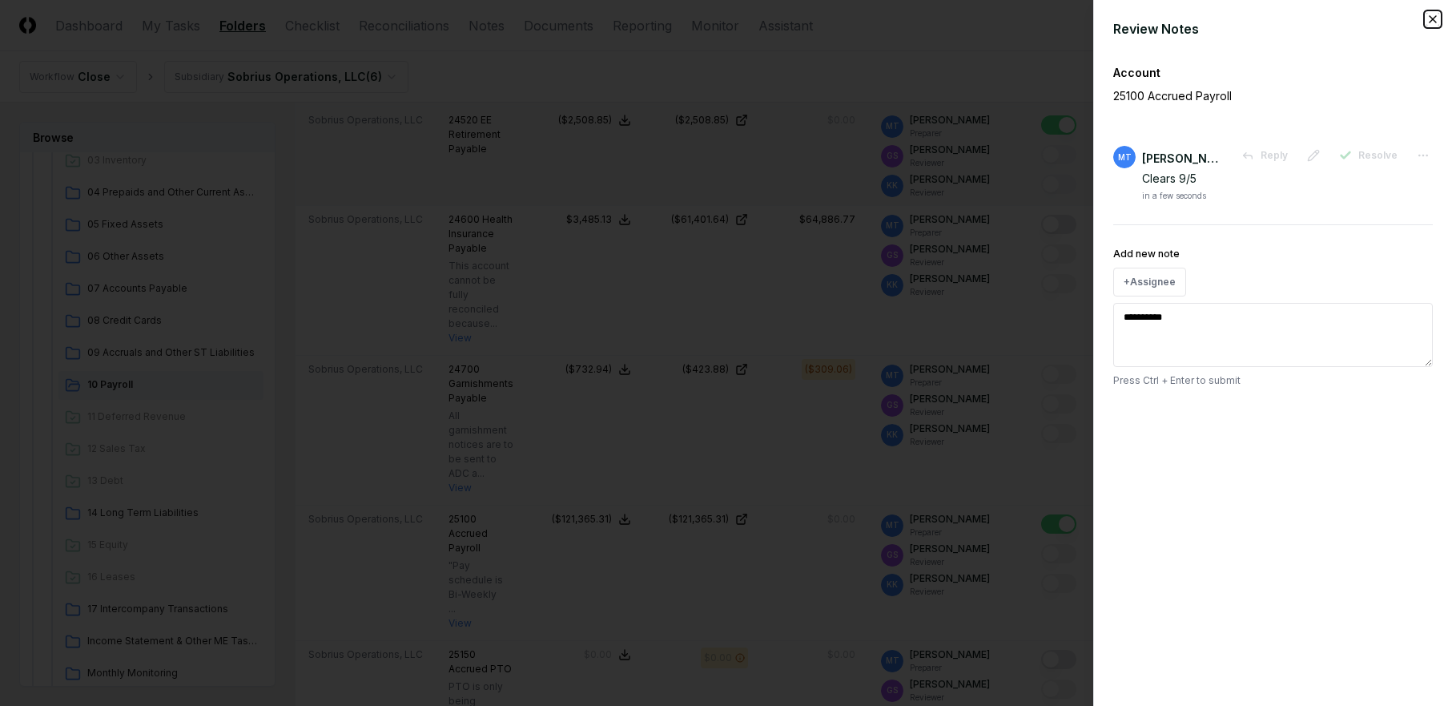
click at [1430, 18] on icon "button" at bounding box center [1432, 19] width 13 height 13
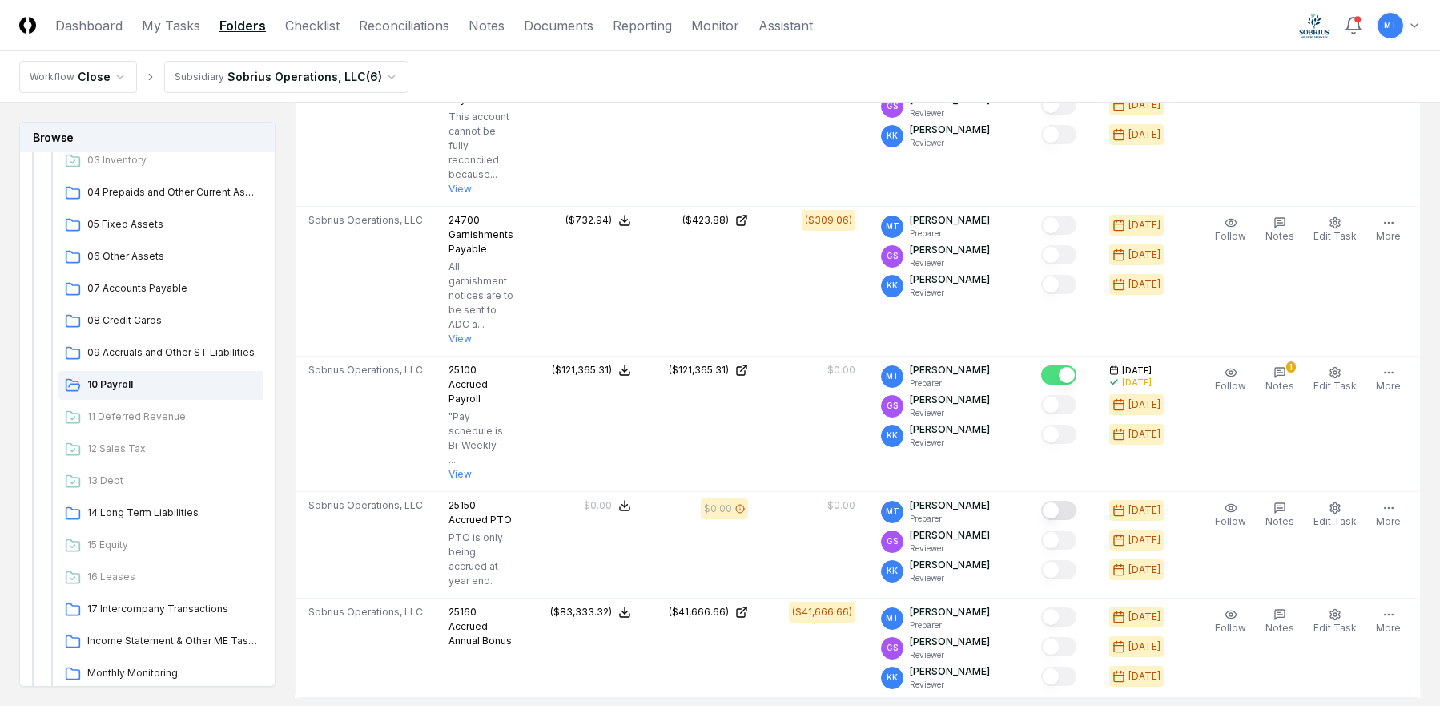
scroll to position [1201, 0]
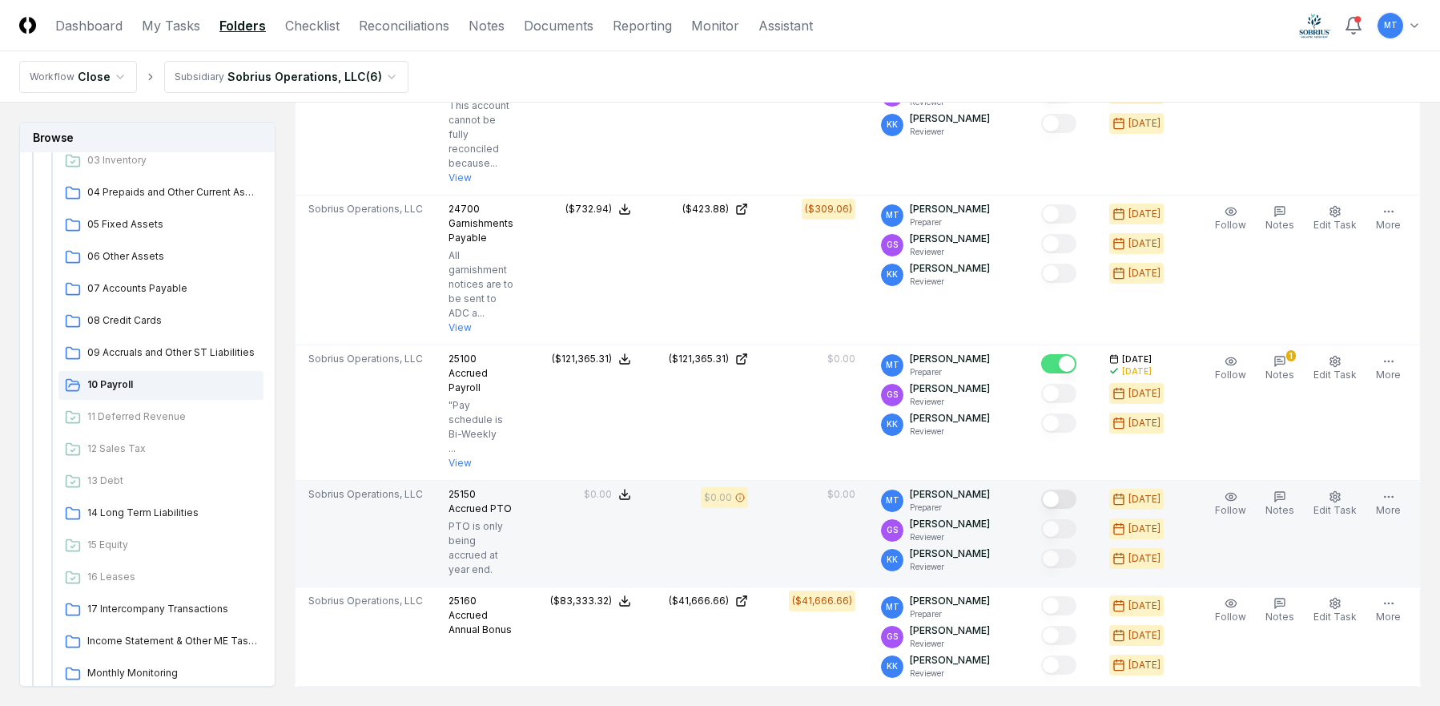
click at [1076, 499] on button "Mark complete" at bounding box center [1058, 498] width 35 height 19
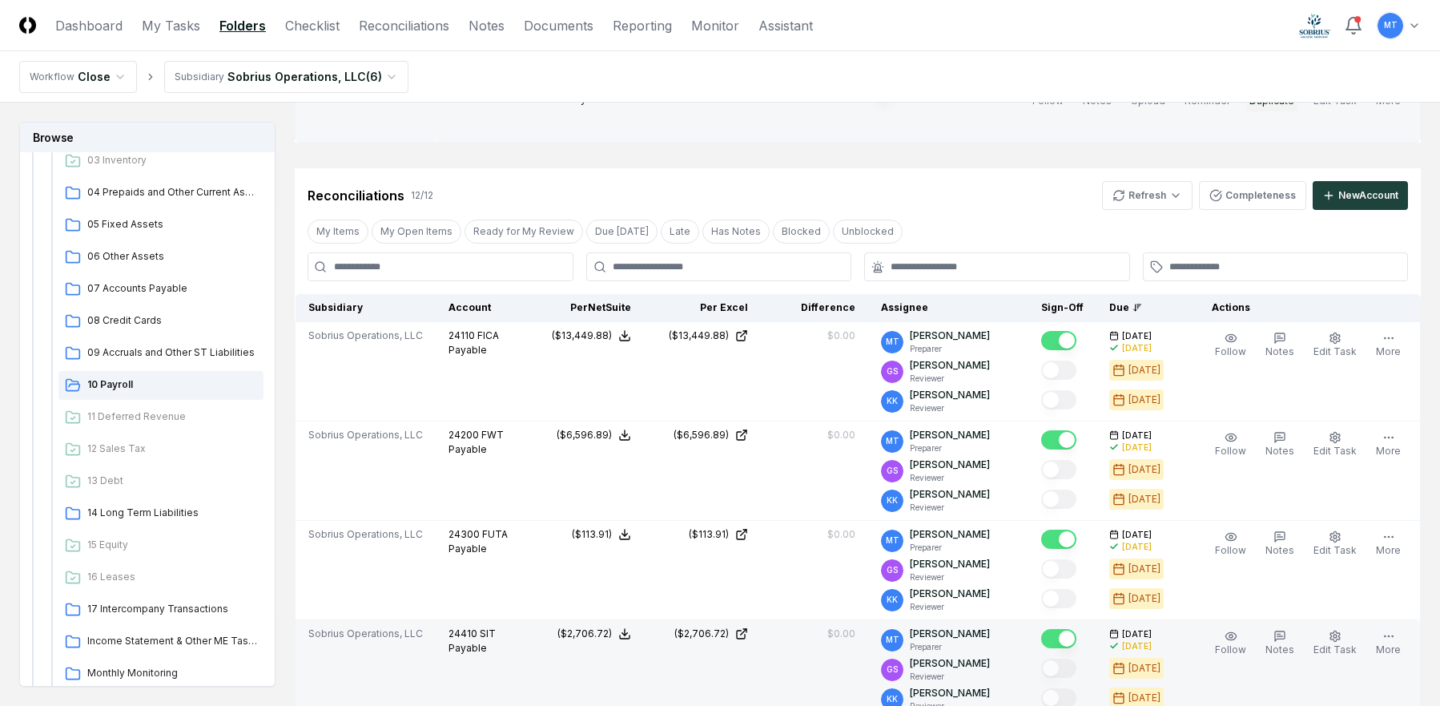
scroll to position [0, 0]
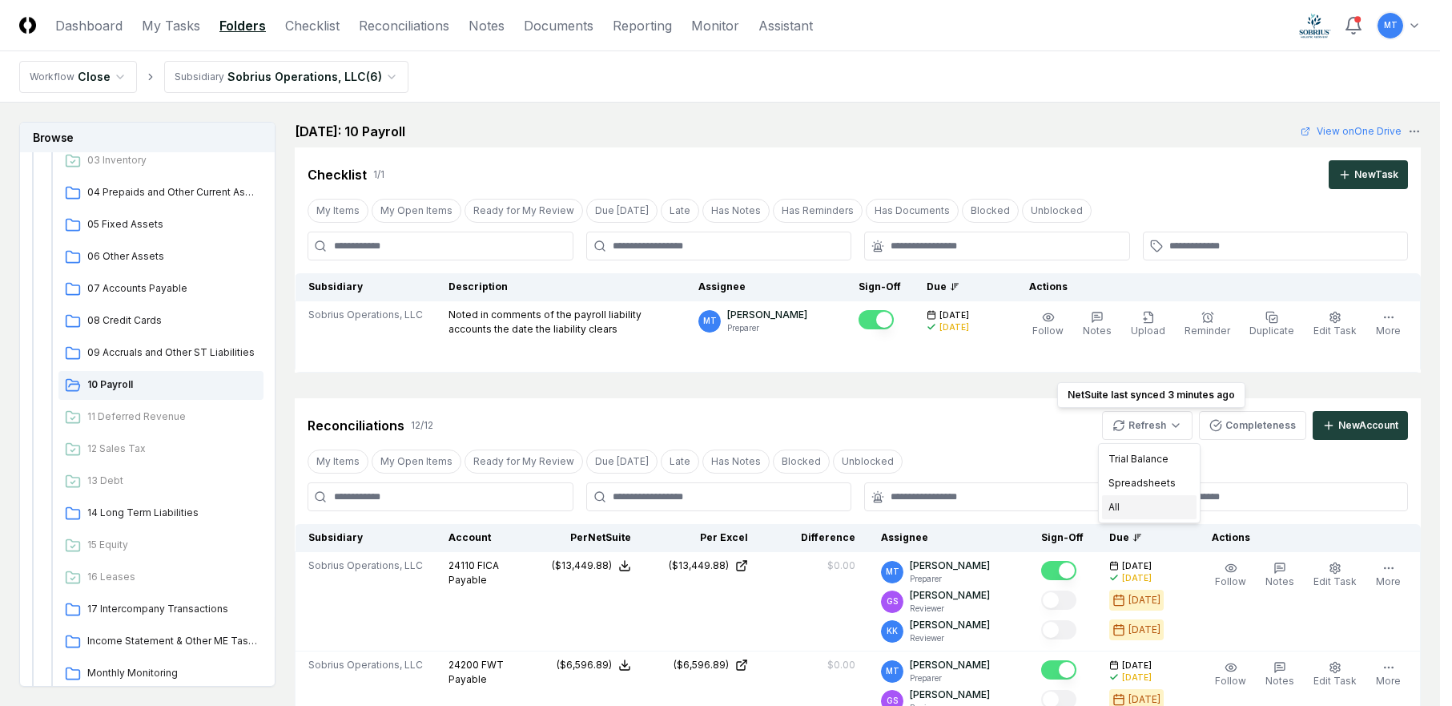
click at [1140, 512] on div "All" at bounding box center [1149, 507] width 94 height 24
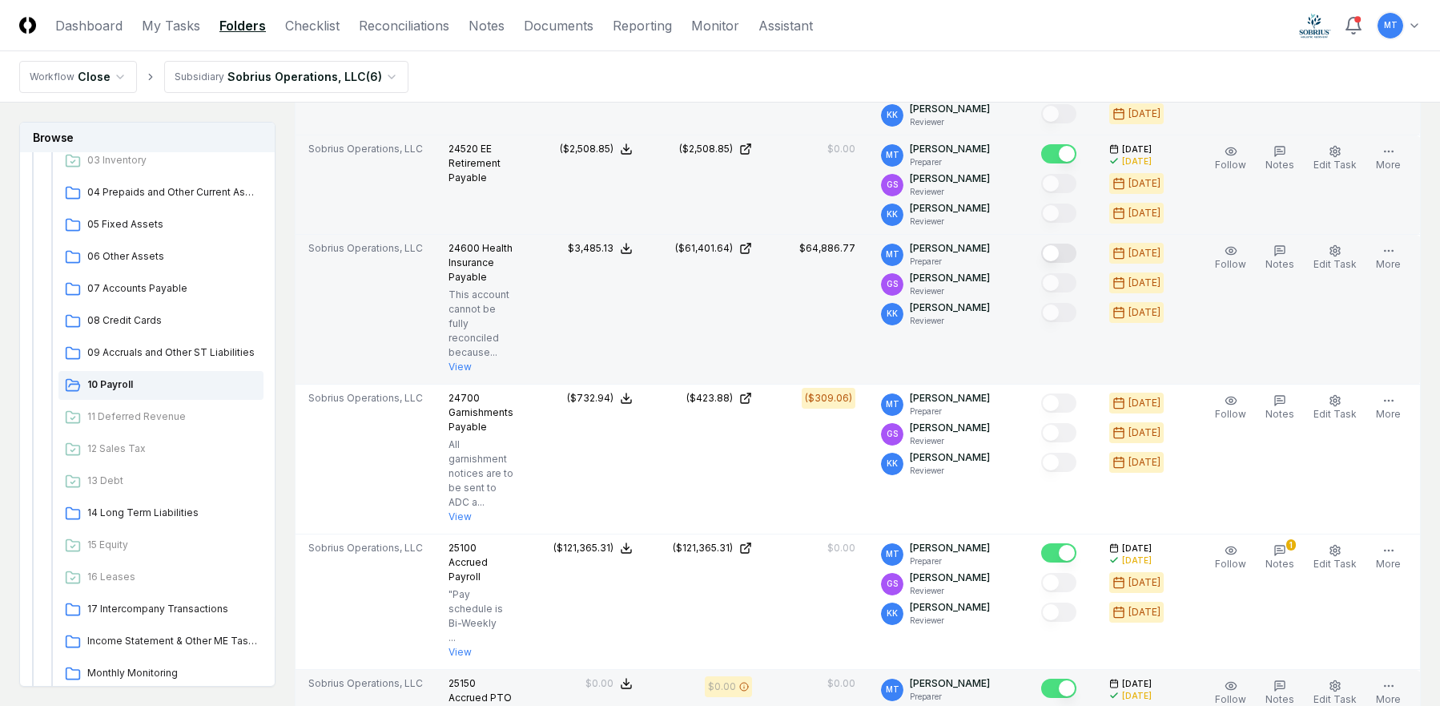
scroll to position [1281, 0]
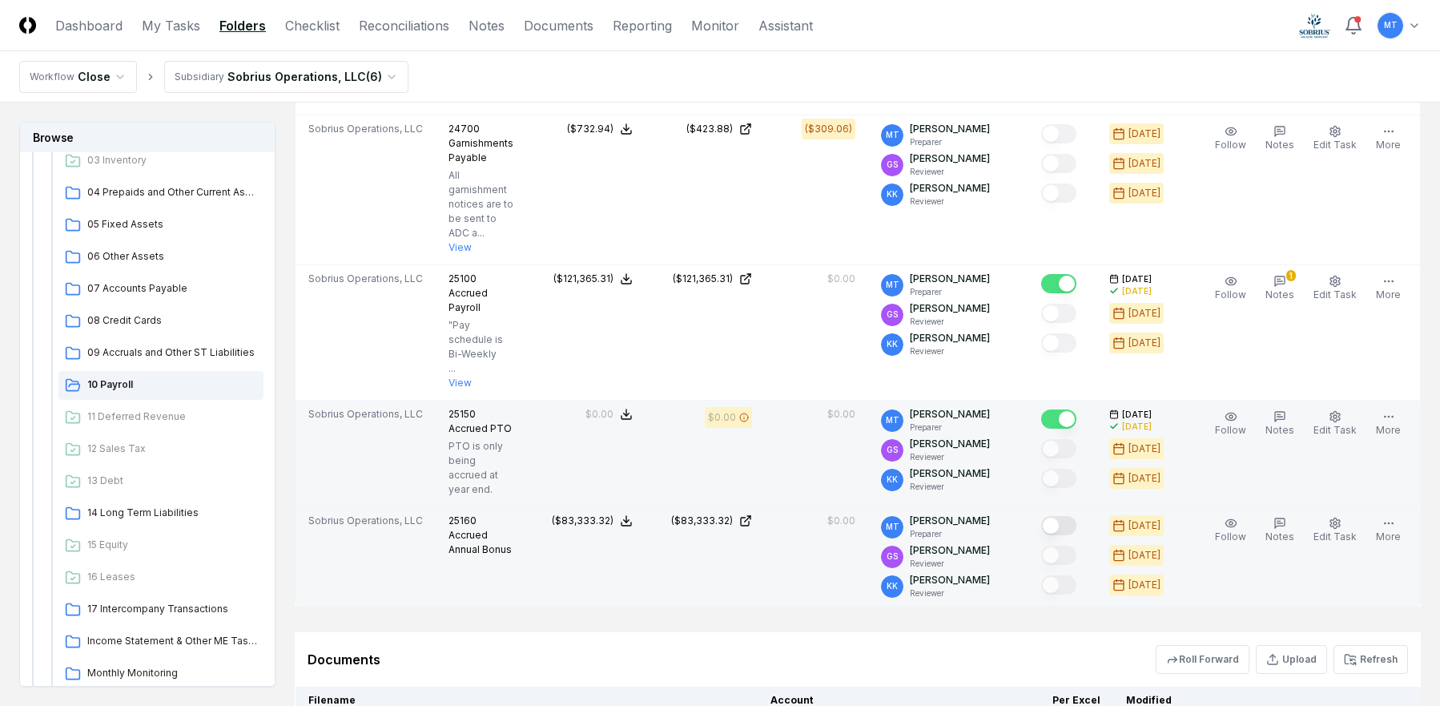
click at [1072, 525] on button "Mark complete" at bounding box center [1058, 525] width 35 height 19
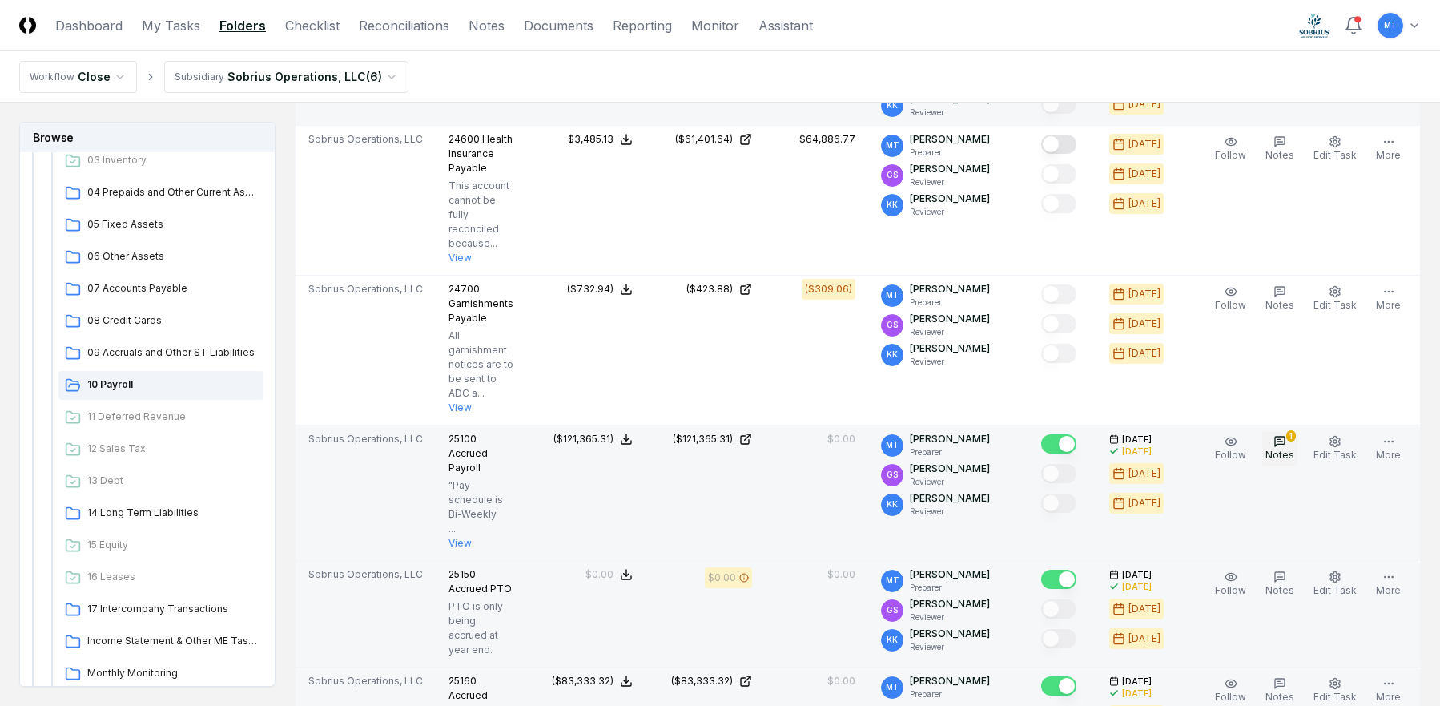
scroll to position [1648, 0]
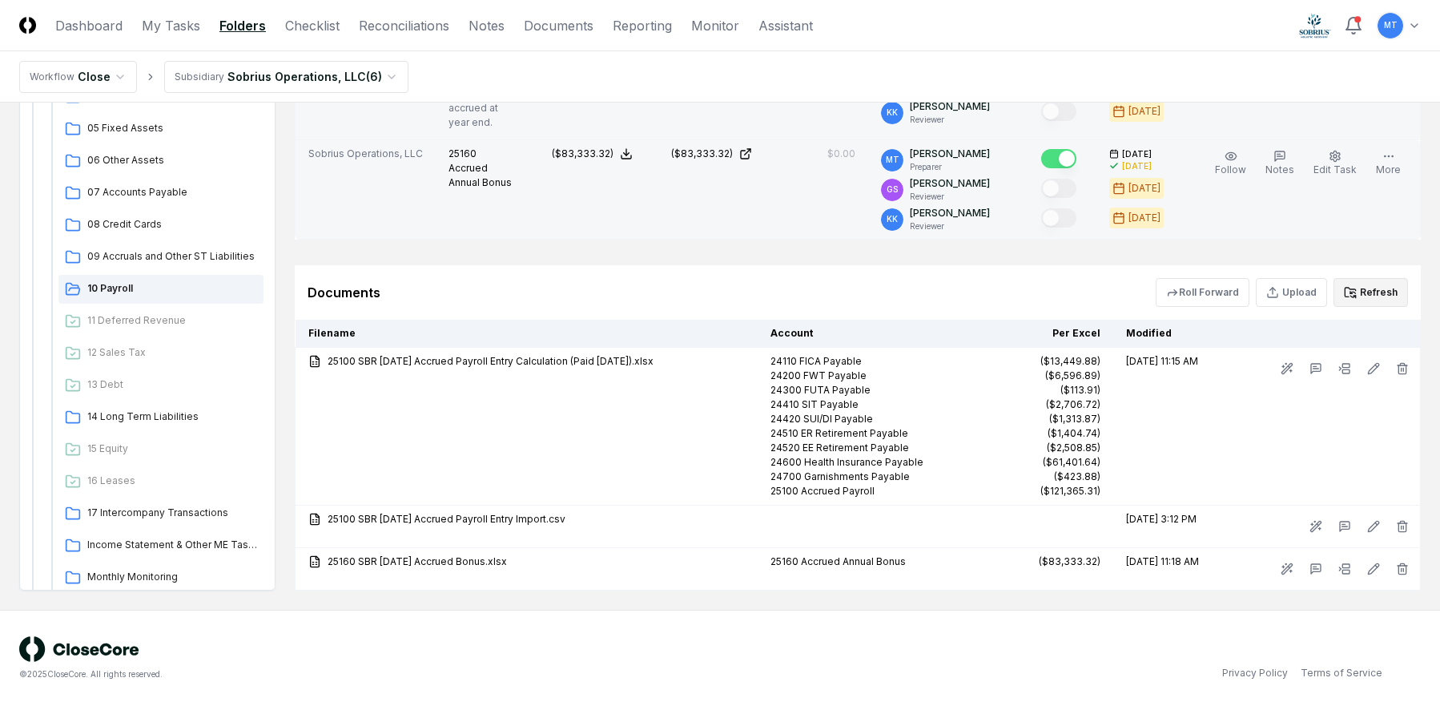
click at [1381, 291] on button "Refresh" at bounding box center [1370, 292] width 74 height 29
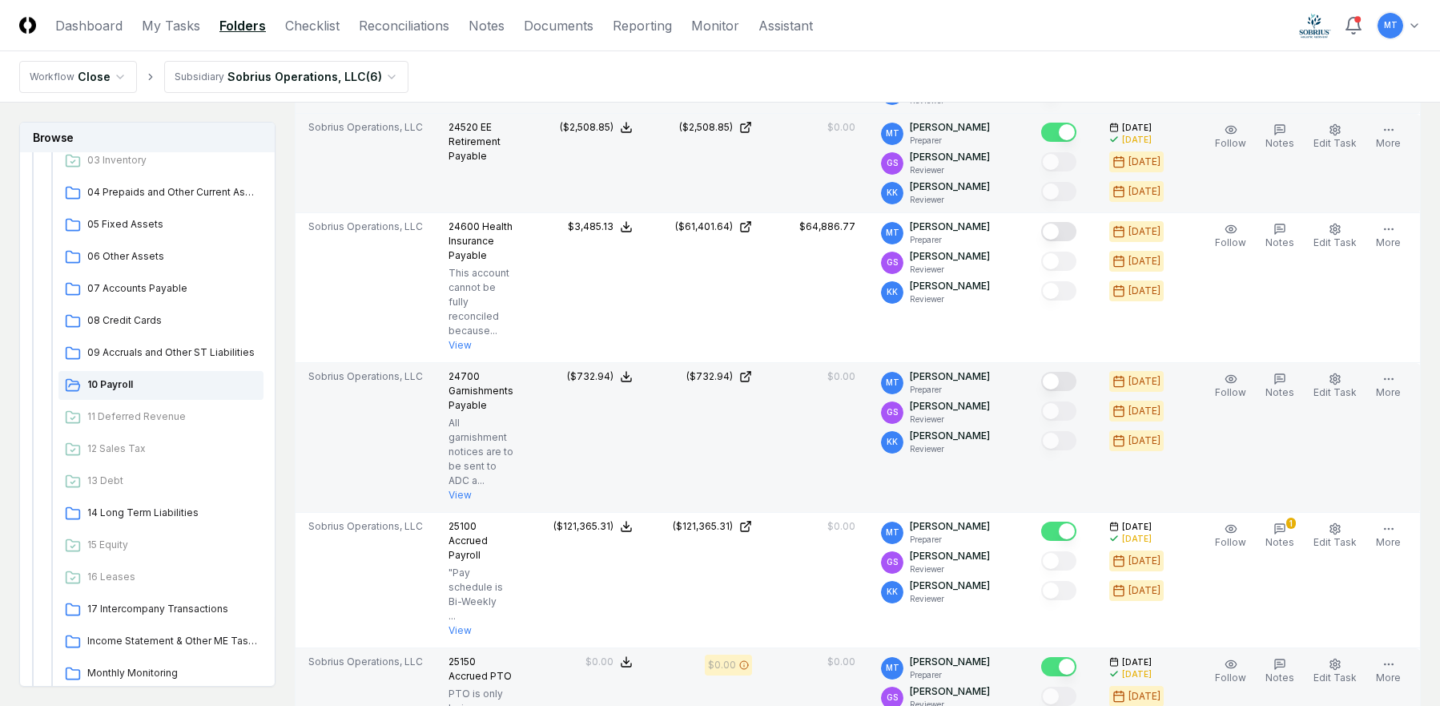
scroll to position [1007, 0]
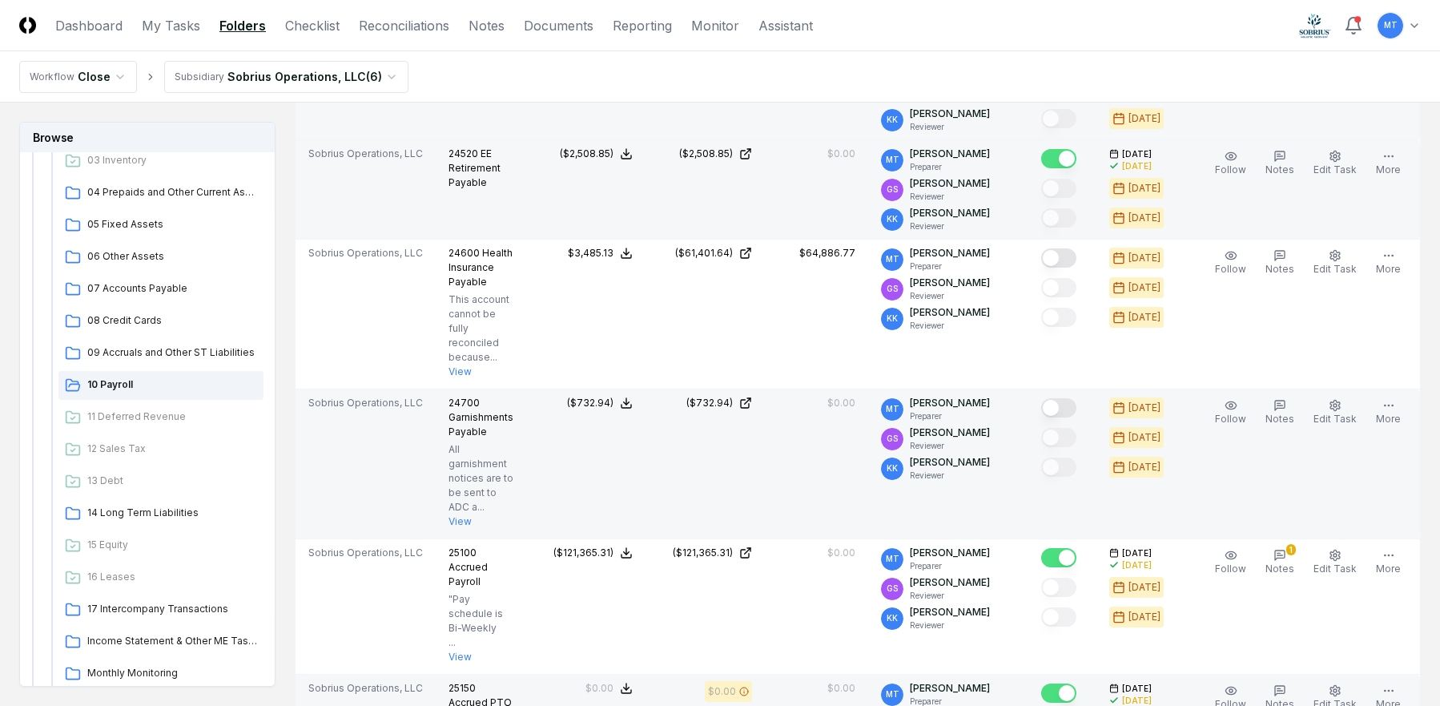
click at [1076, 404] on button "Mark complete" at bounding box center [1058, 407] width 35 height 19
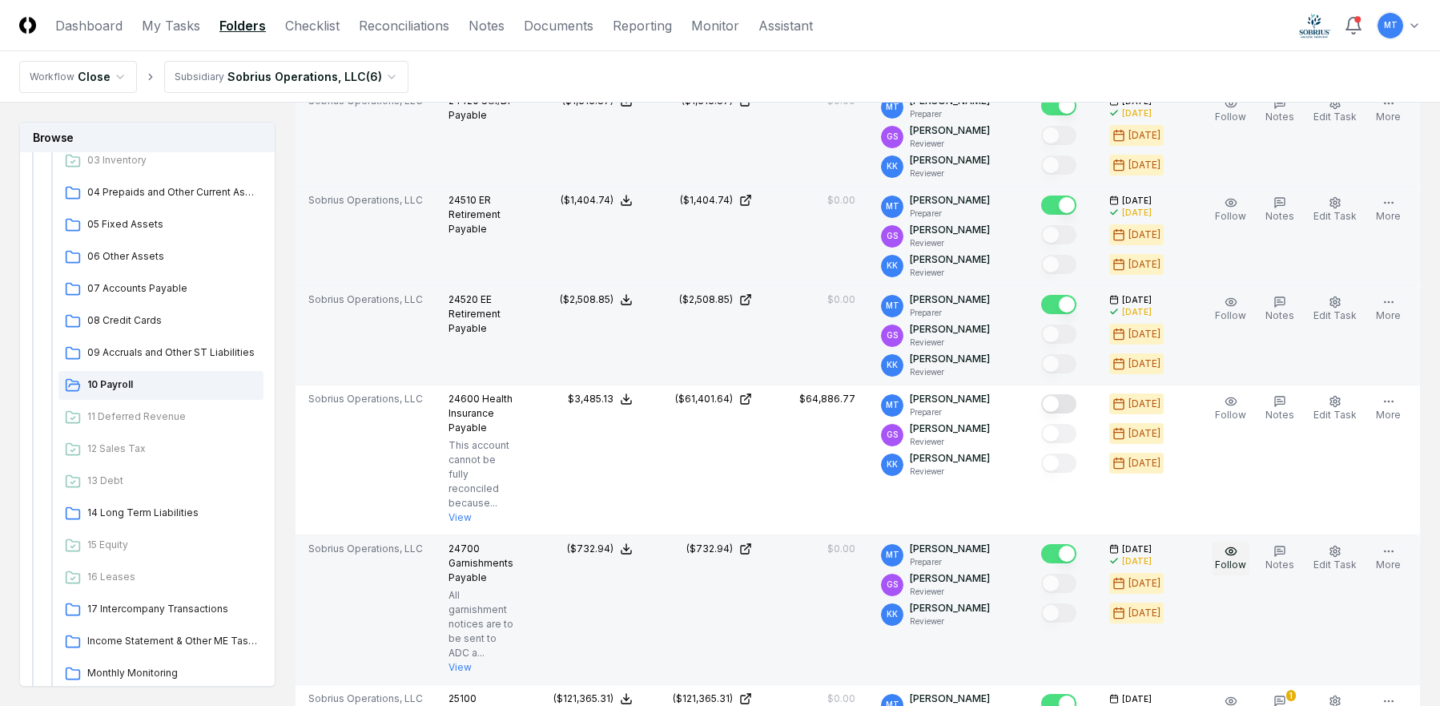
scroll to position [847, 0]
